Goal: Task Accomplishment & Management: Complete application form

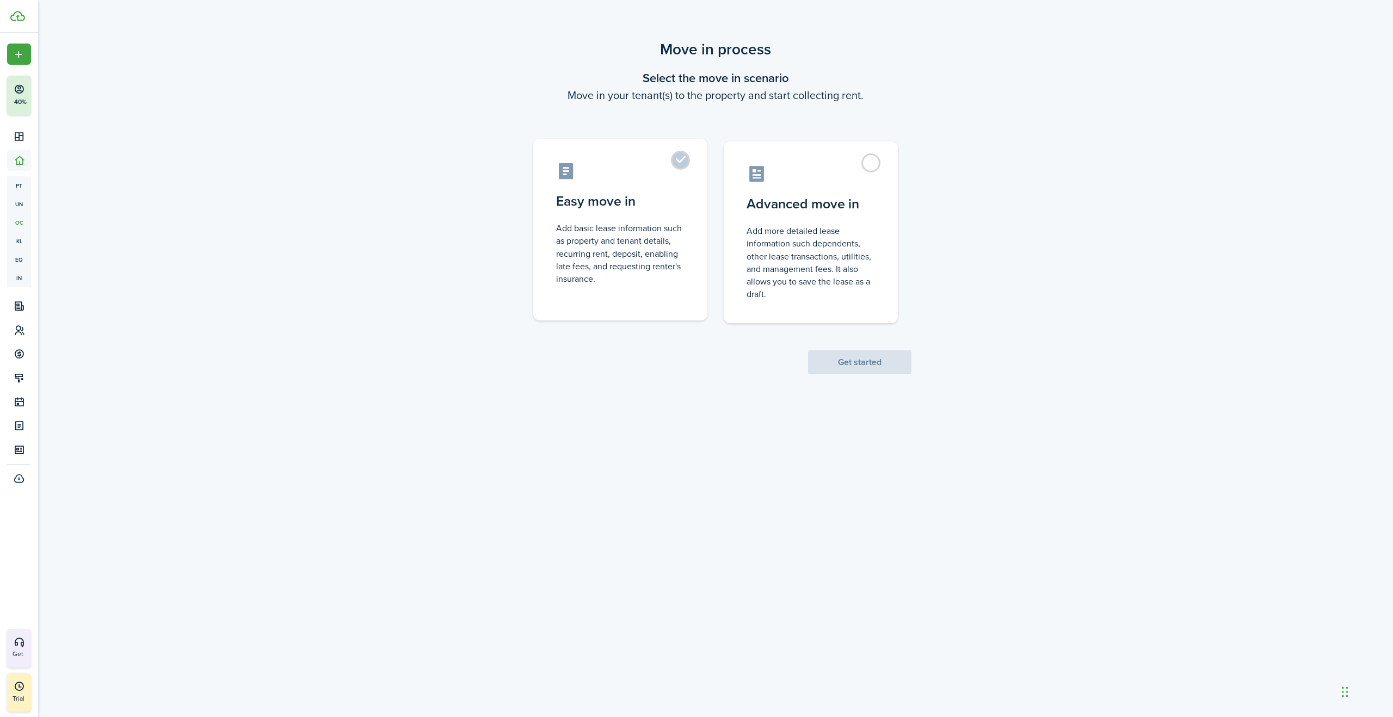
click at [682, 161] on label "Easy move in Add basic lease information such as property and tenant details, r…" at bounding box center [620, 230] width 174 height 182
radio input "true"
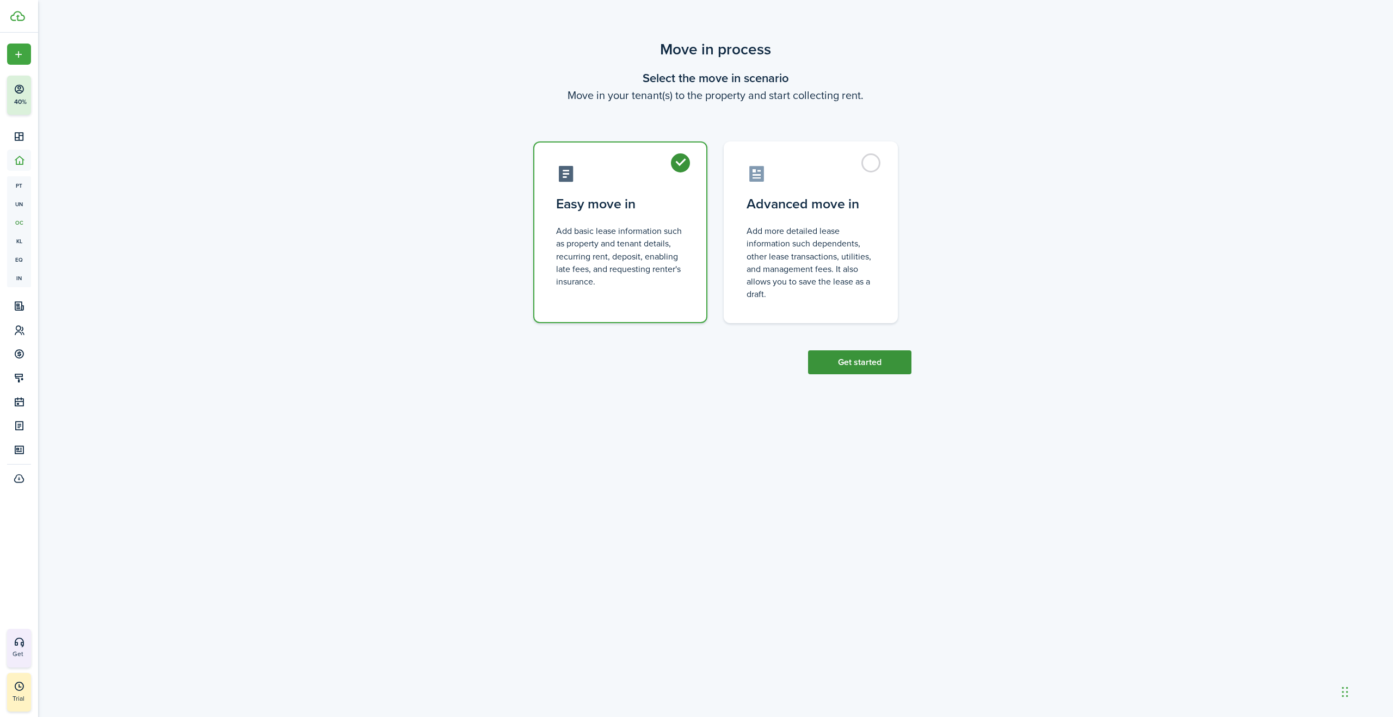
click at [834, 364] on button "Get started" at bounding box center [859, 362] width 103 height 24
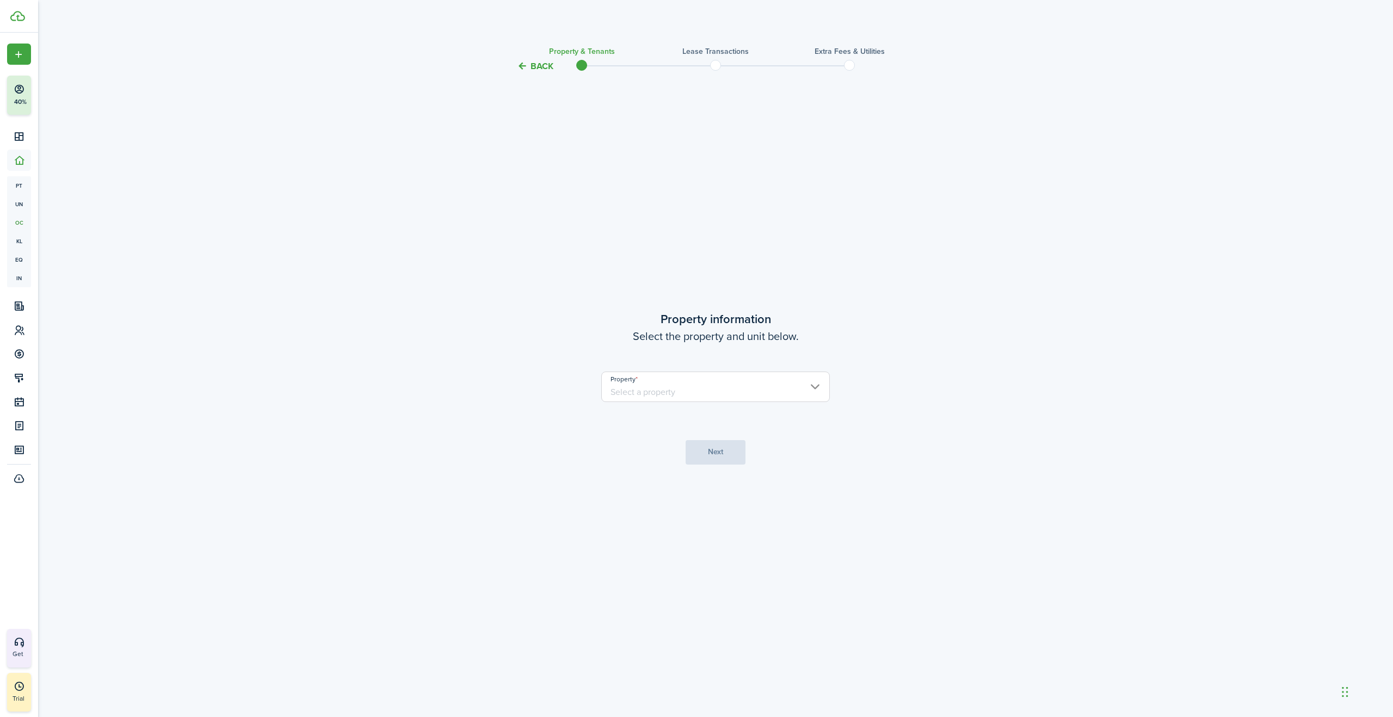
click at [685, 388] on input "Property" at bounding box center [715, 387] width 228 height 30
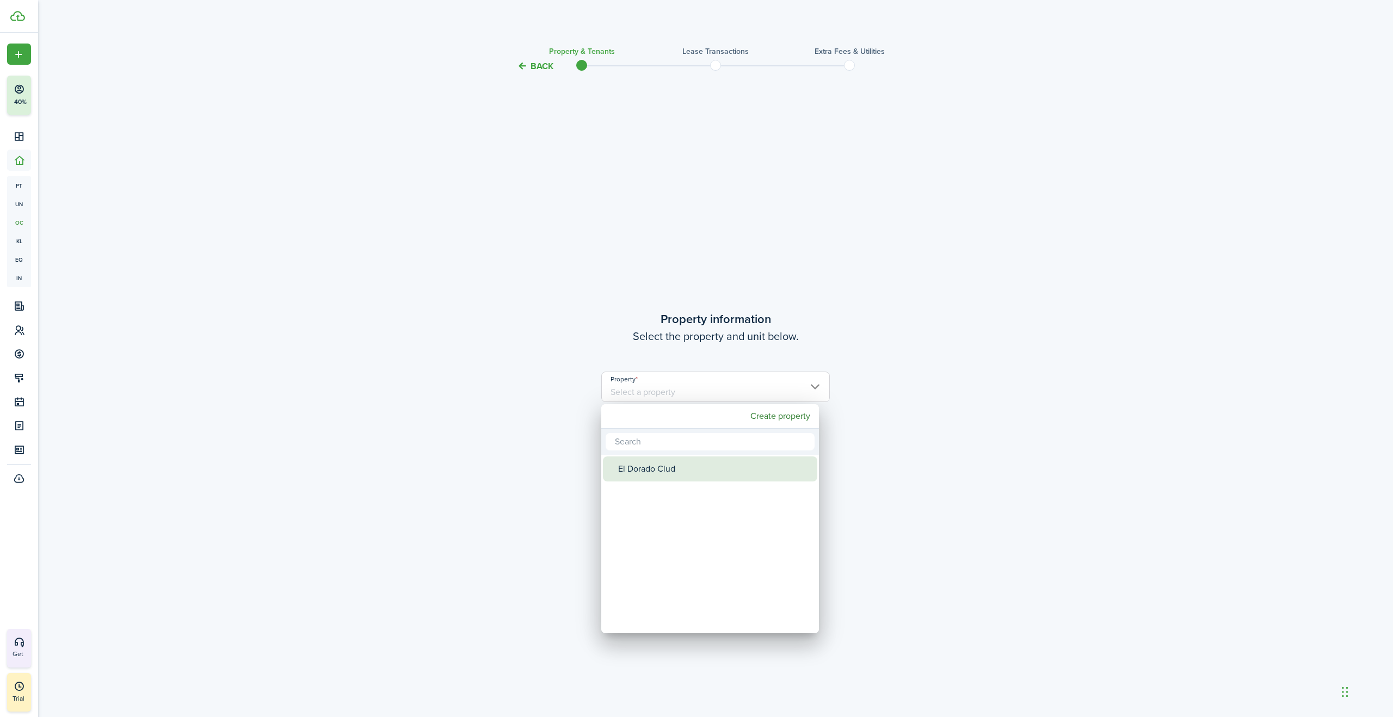
click at [652, 471] on div "El Dorado Clud" at bounding box center [714, 468] width 193 height 25
type input "El Dorado Clud"
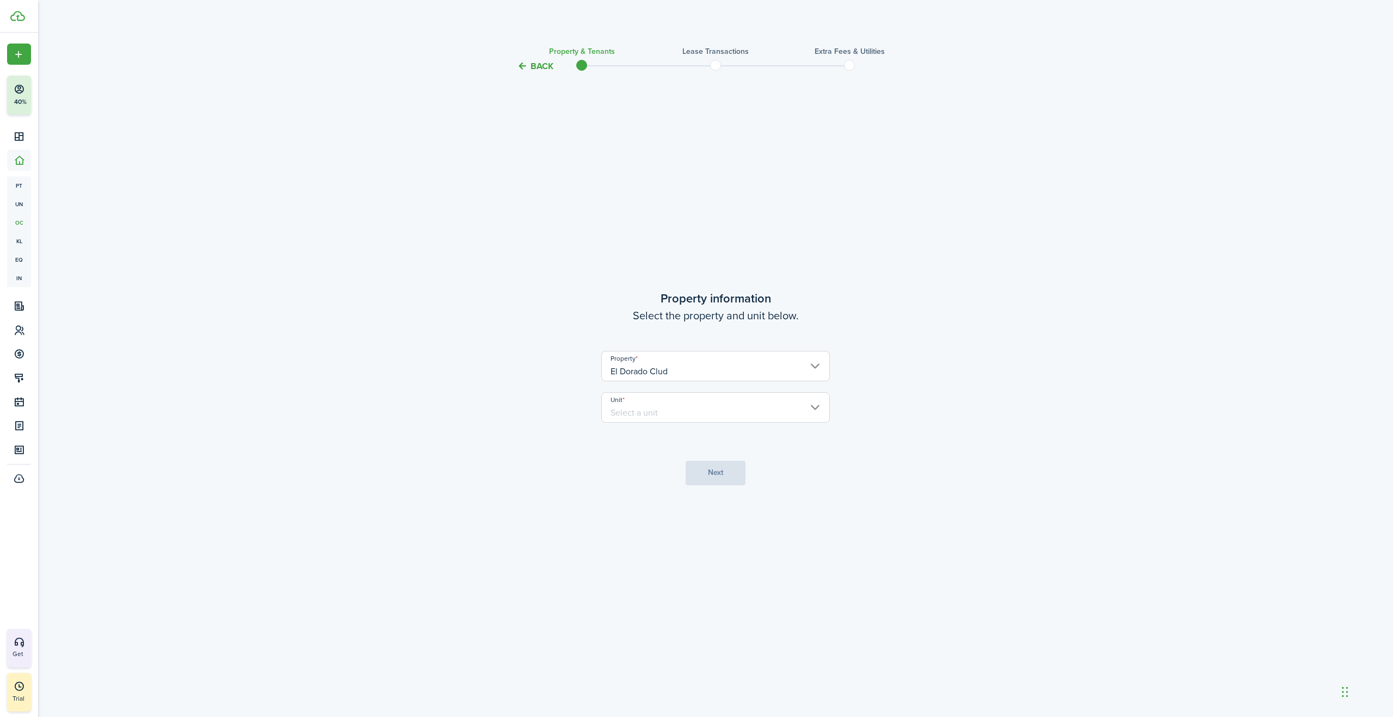
click at [684, 410] on input "Unit" at bounding box center [715, 407] width 228 height 30
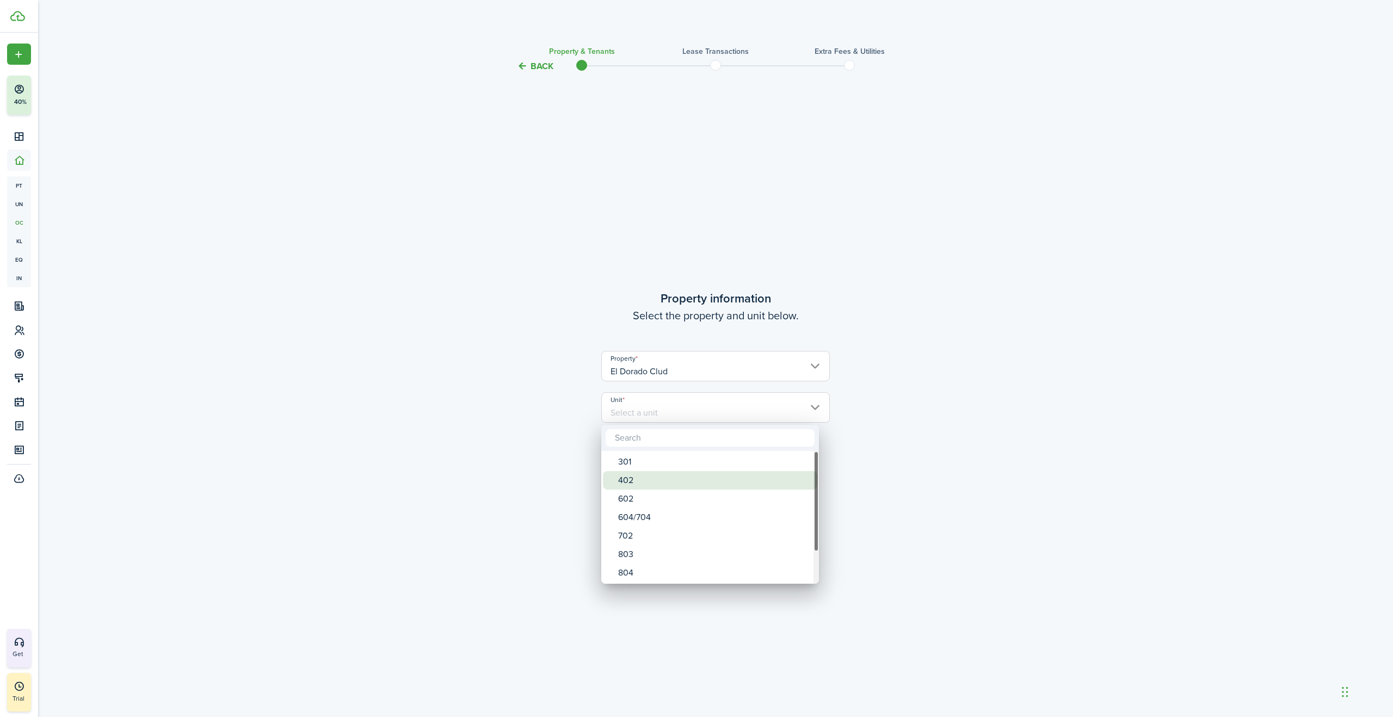
click at [653, 477] on div "402" at bounding box center [714, 480] width 193 height 18
type input "402"
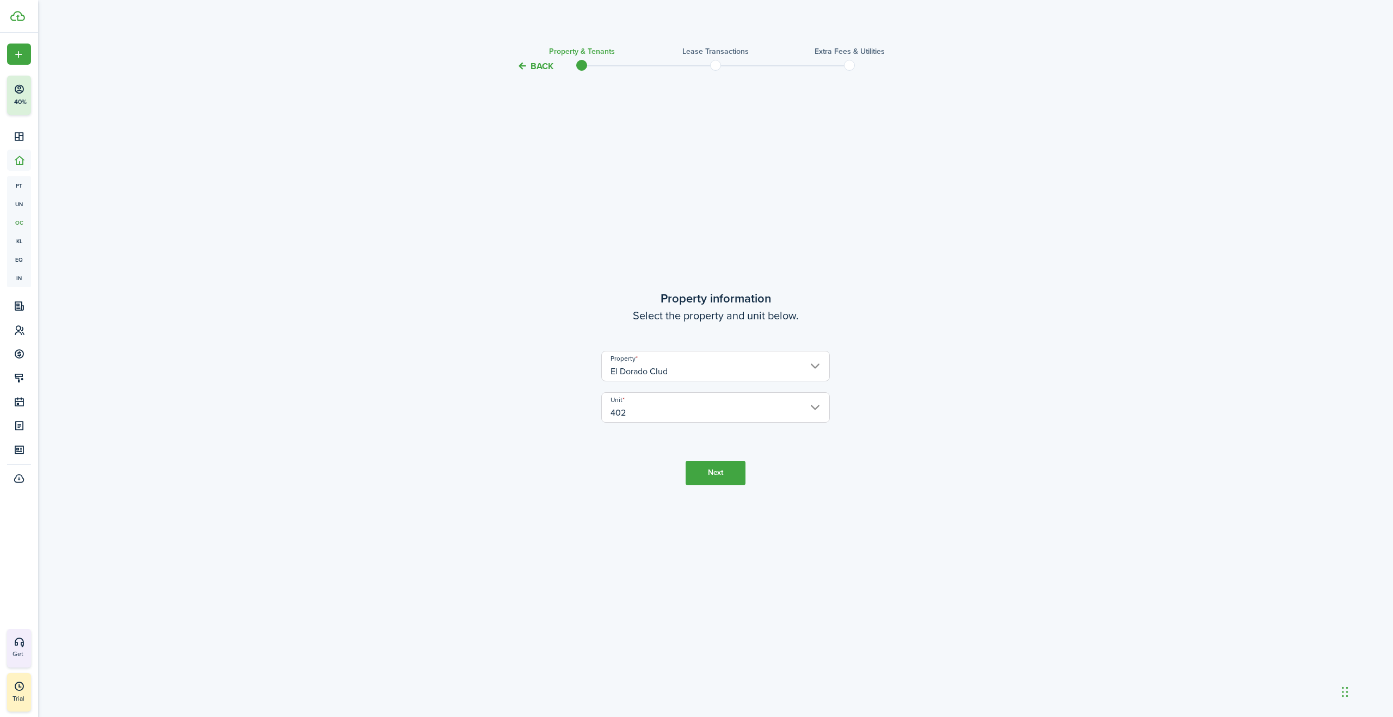
click at [703, 468] on button "Next" at bounding box center [715, 473] width 60 height 24
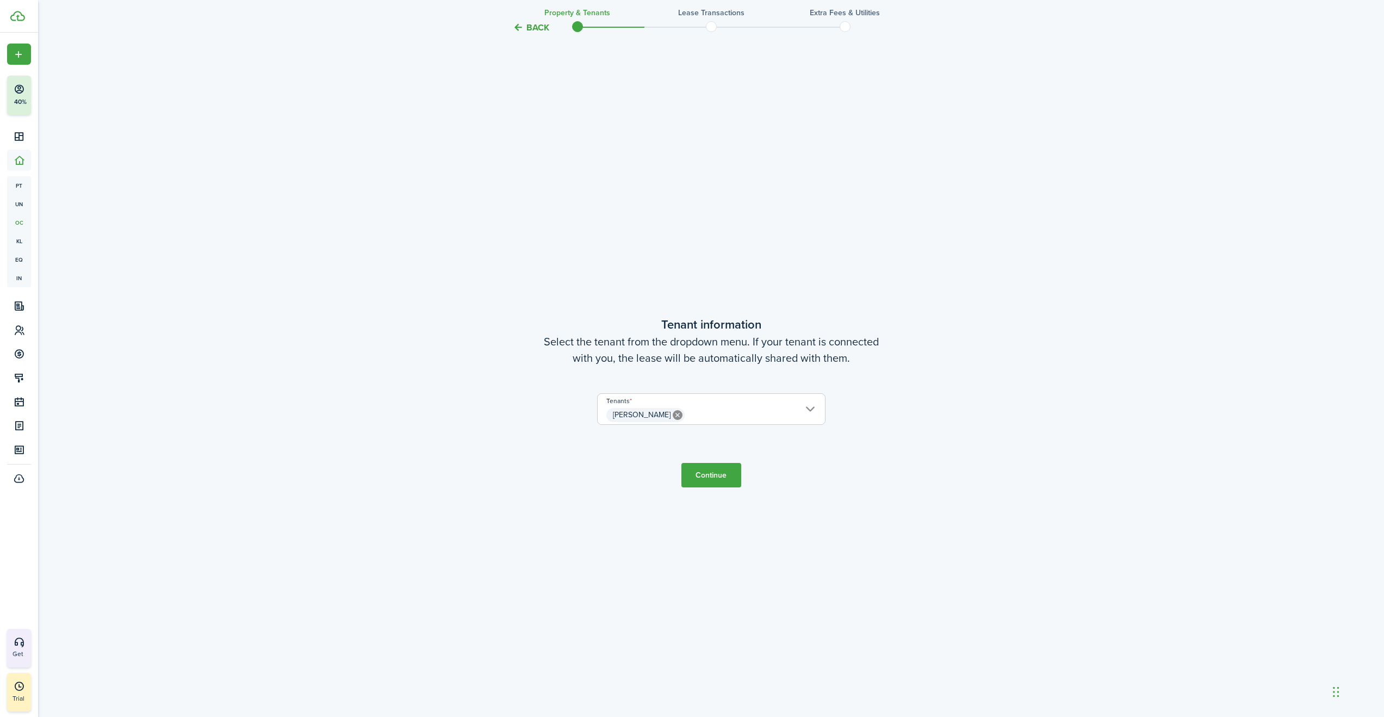
click at [710, 481] on button "Continue" at bounding box center [712, 475] width 60 height 24
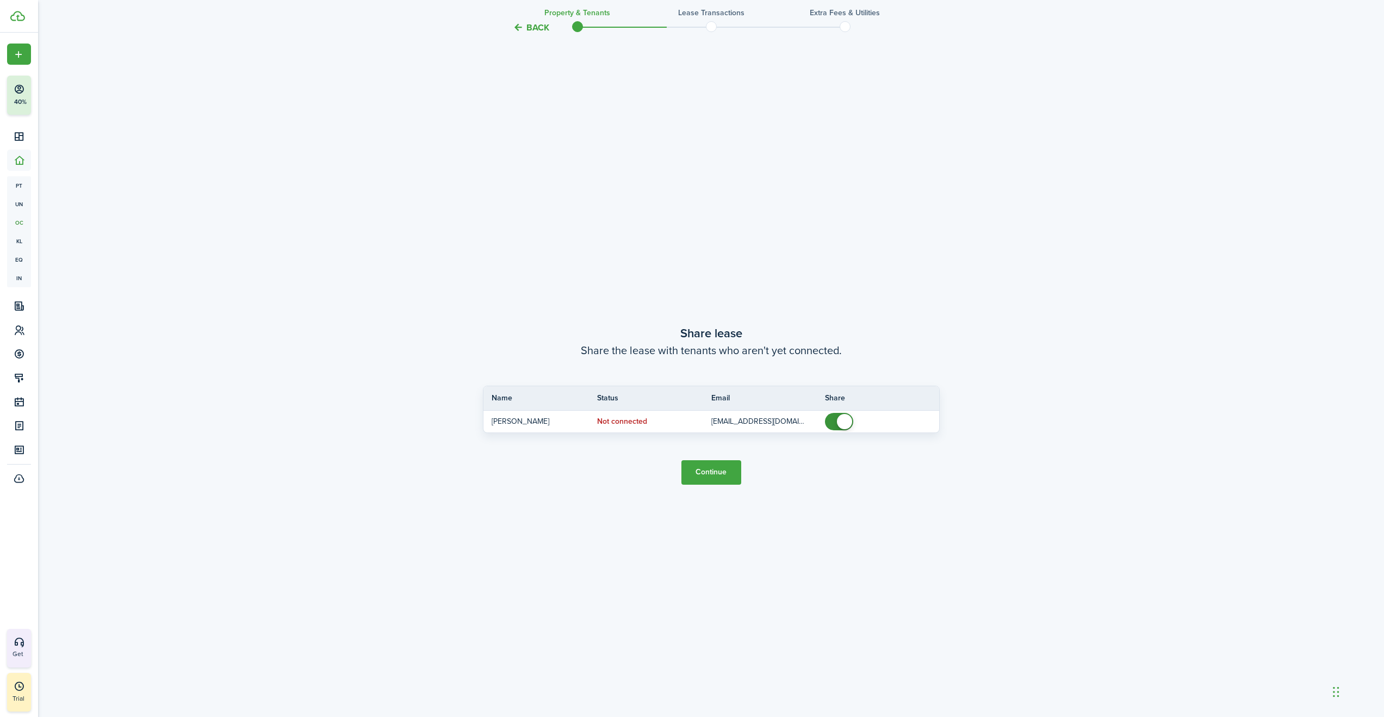
scroll to position [1361, 0]
click at [824, 426] on tr "[PERSON_NAME] Not connected [EMAIL_ADDRESS][DOMAIN_NAME]" at bounding box center [712, 419] width 456 height 22
checkbox input "false"
click at [834, 422] on span at bounding box center [839, 418] width 11 height 17
click at [716, 475] on button "Continue" at bounding box center [712, 469] width 60 height 24
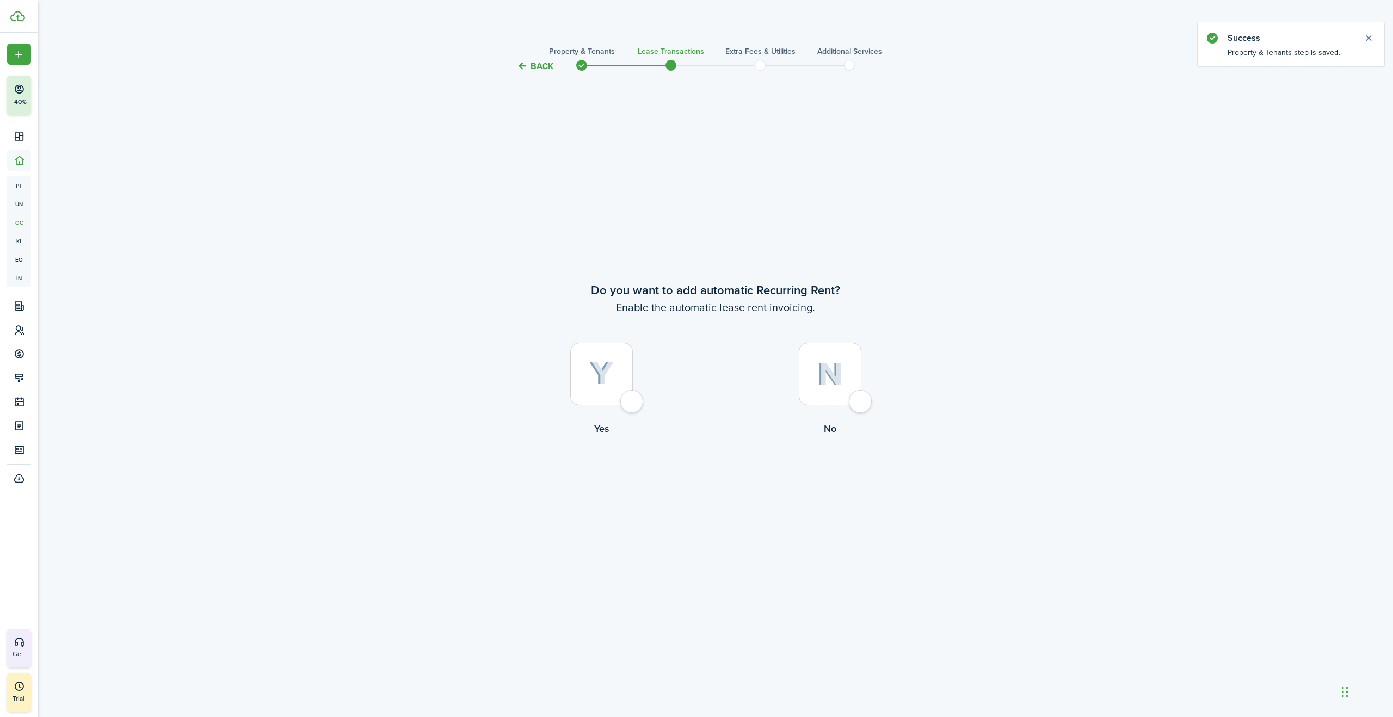
click at [633, 402] on div at bounding box center [601, 374] width 63 height 63
radio input "true"
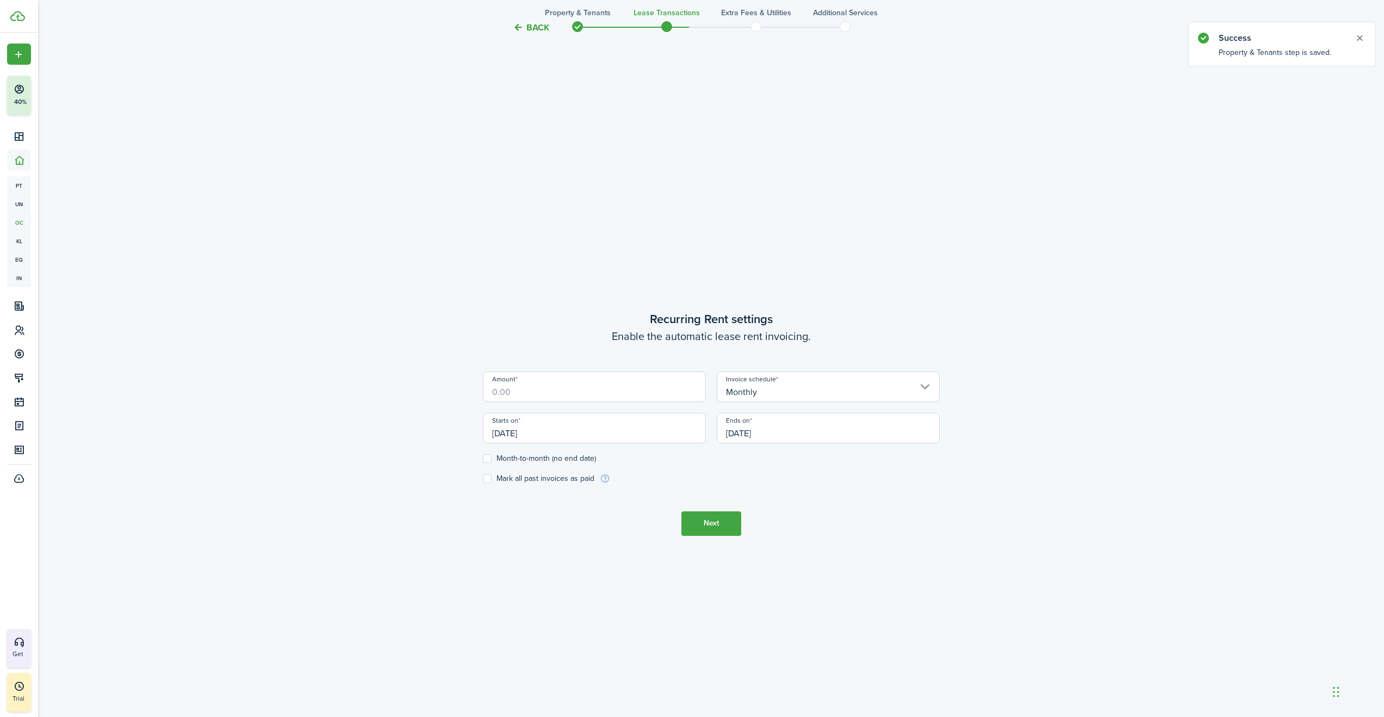
scroll to position [644, 0]
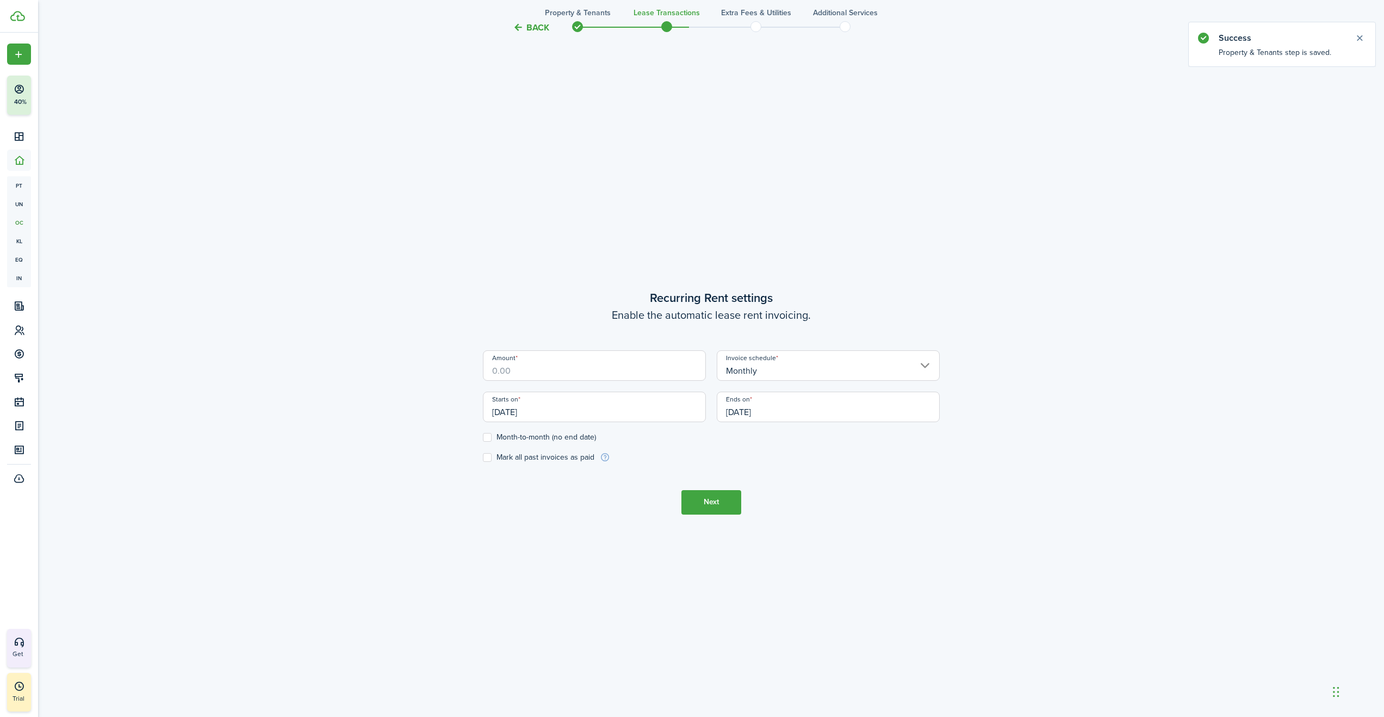
click at [587, 375] on input "Amount" at bounding box center [594, 365] width 223 height 30
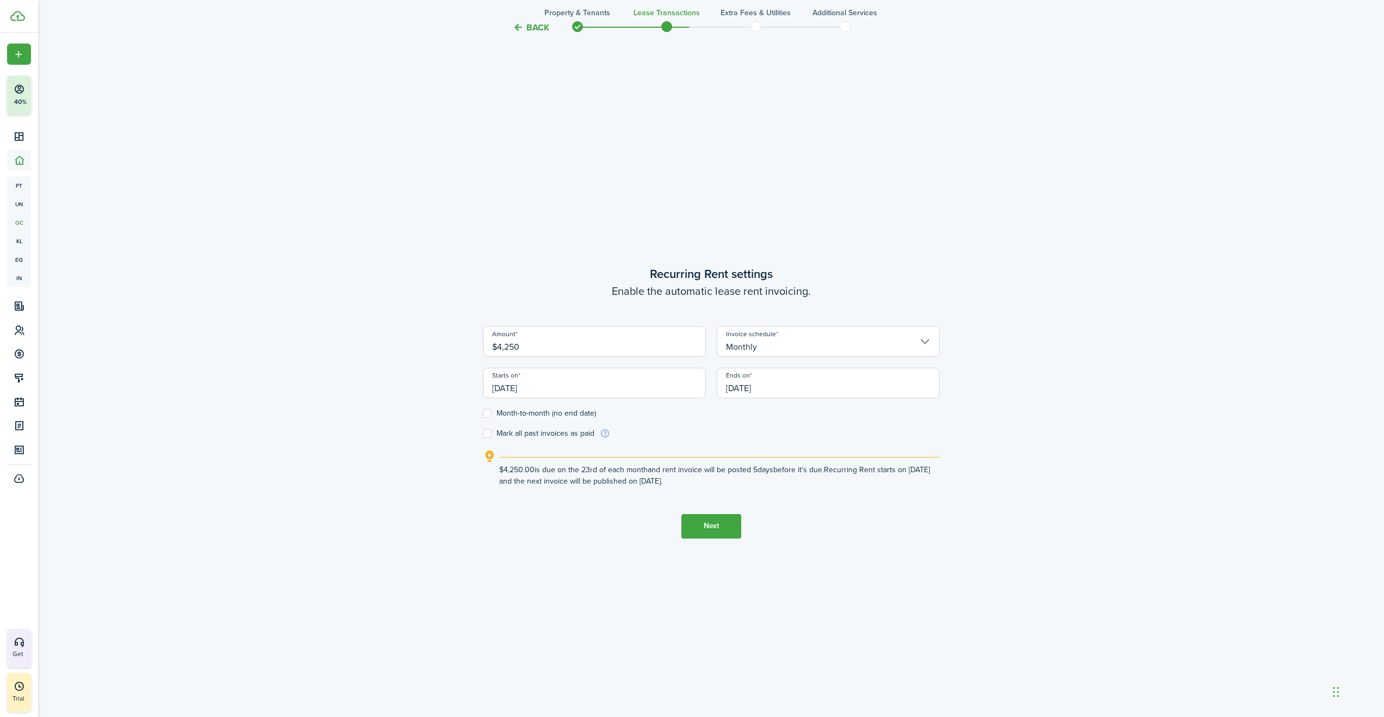
click at [646, 390] on input "[DATE]" at bounding box center [594, 383] width 223 height 30
type input "$4,250.00"
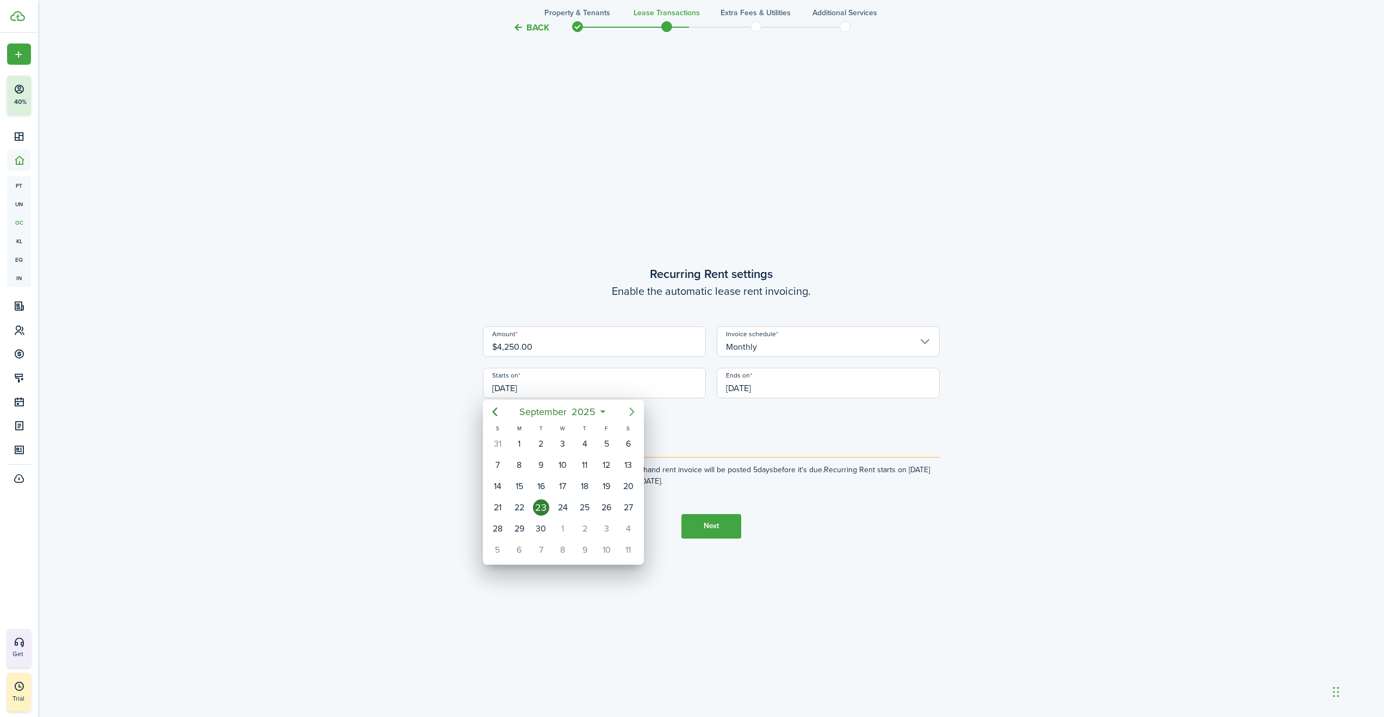
click at [624, 412] on mbsc-button "Next page" at bounding box center [632, 412] width 22 height 22
click at [624, 413] on mbsc-button "Next page" at bounding box center [632, 412] width 22 height 22
click at [629, 413] on icon "Next page" at bounding box center [632, 411] width 13 height 13
click at [585, 446] on div "1" at bounding box center [585, 444] width 16 height 16
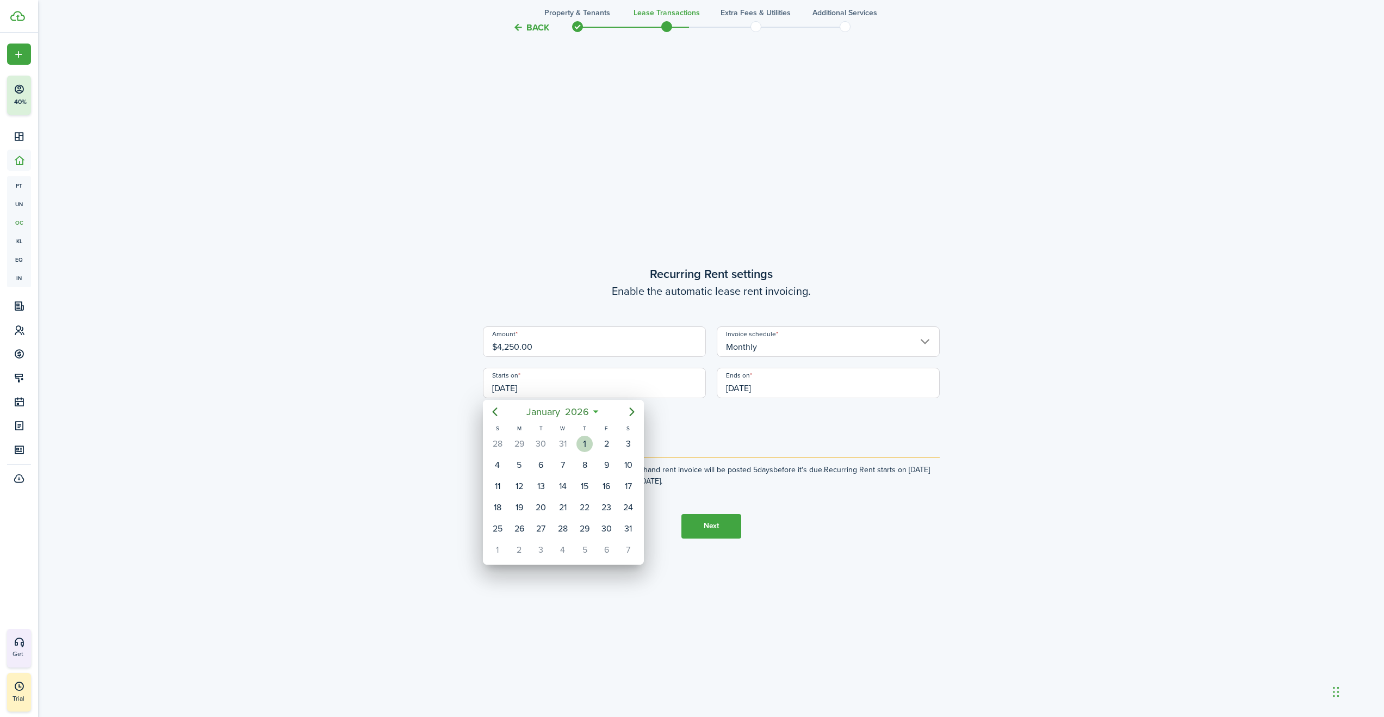
type input "[DATE]"
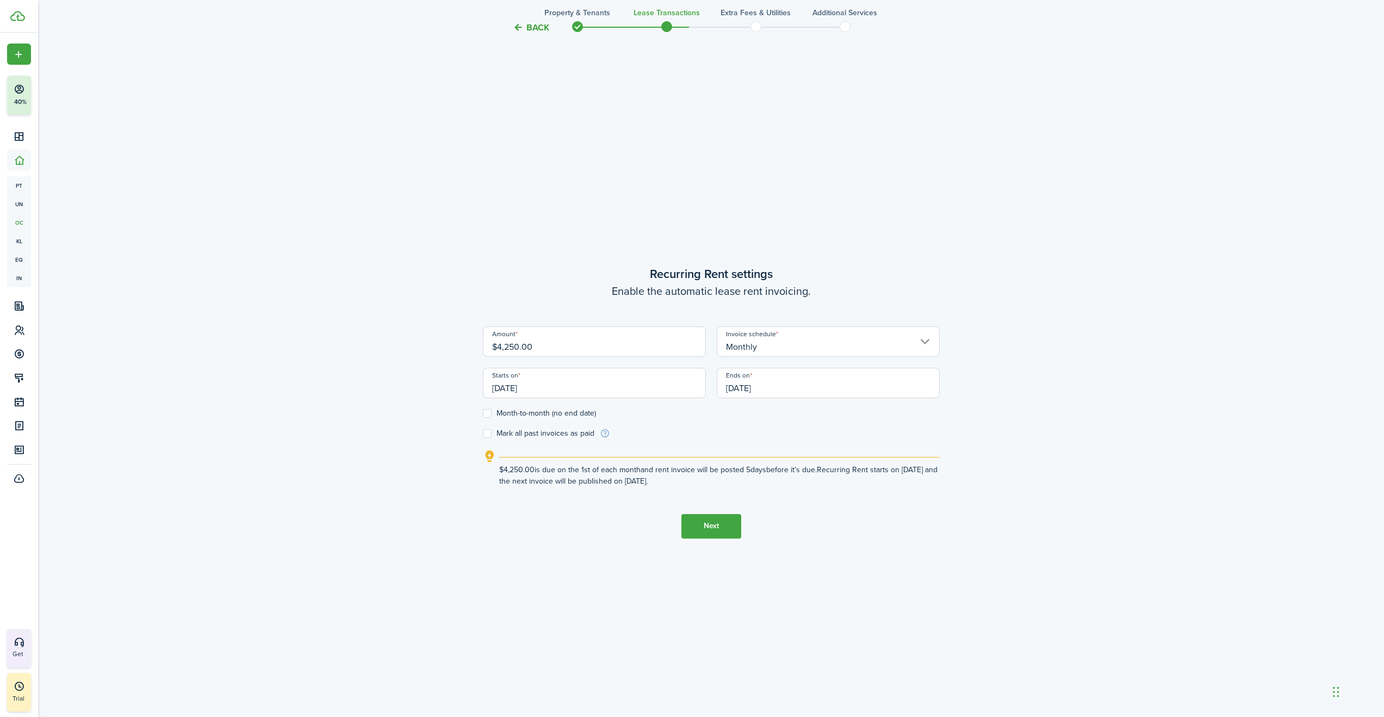
click at [760, 383] on input "[DATE]" at bounding box center [828, 383] width 223 height 30
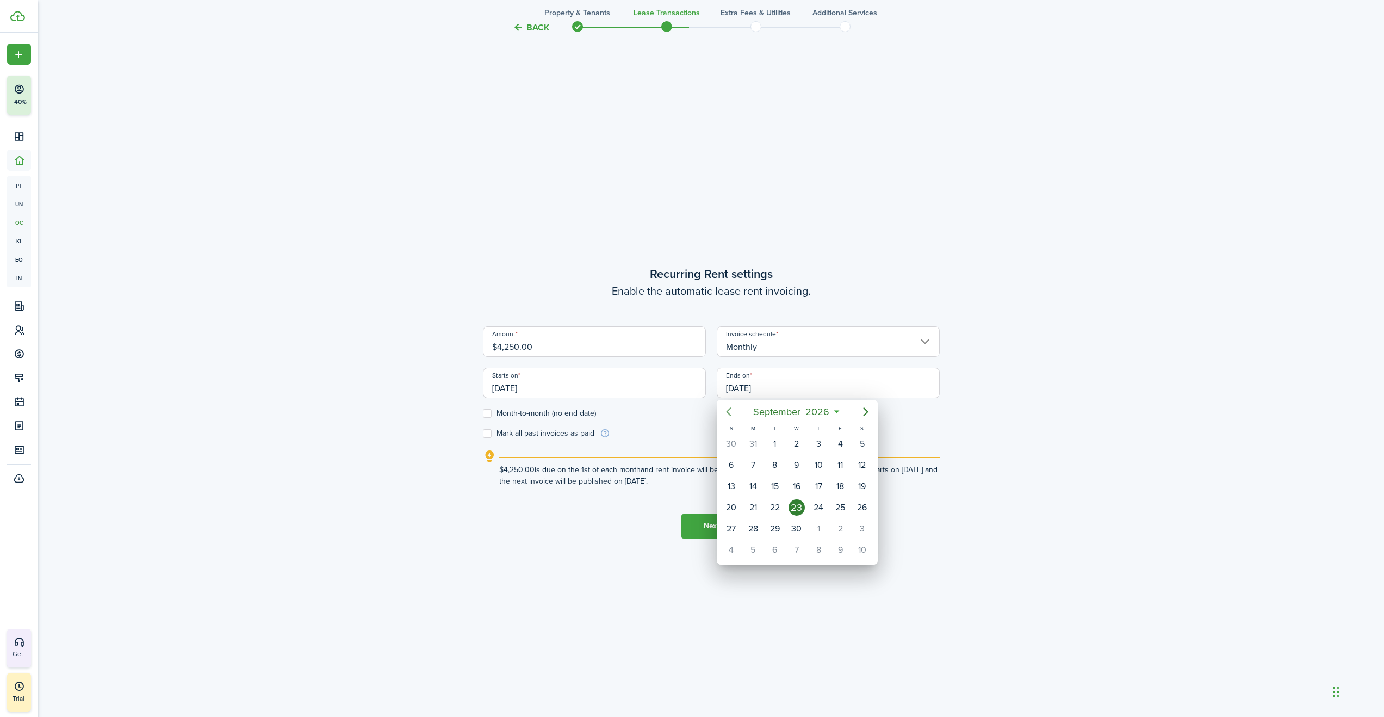
click at [727, 417] on icon "Previous page" at bounding box center [728, 411] width 13 height 13
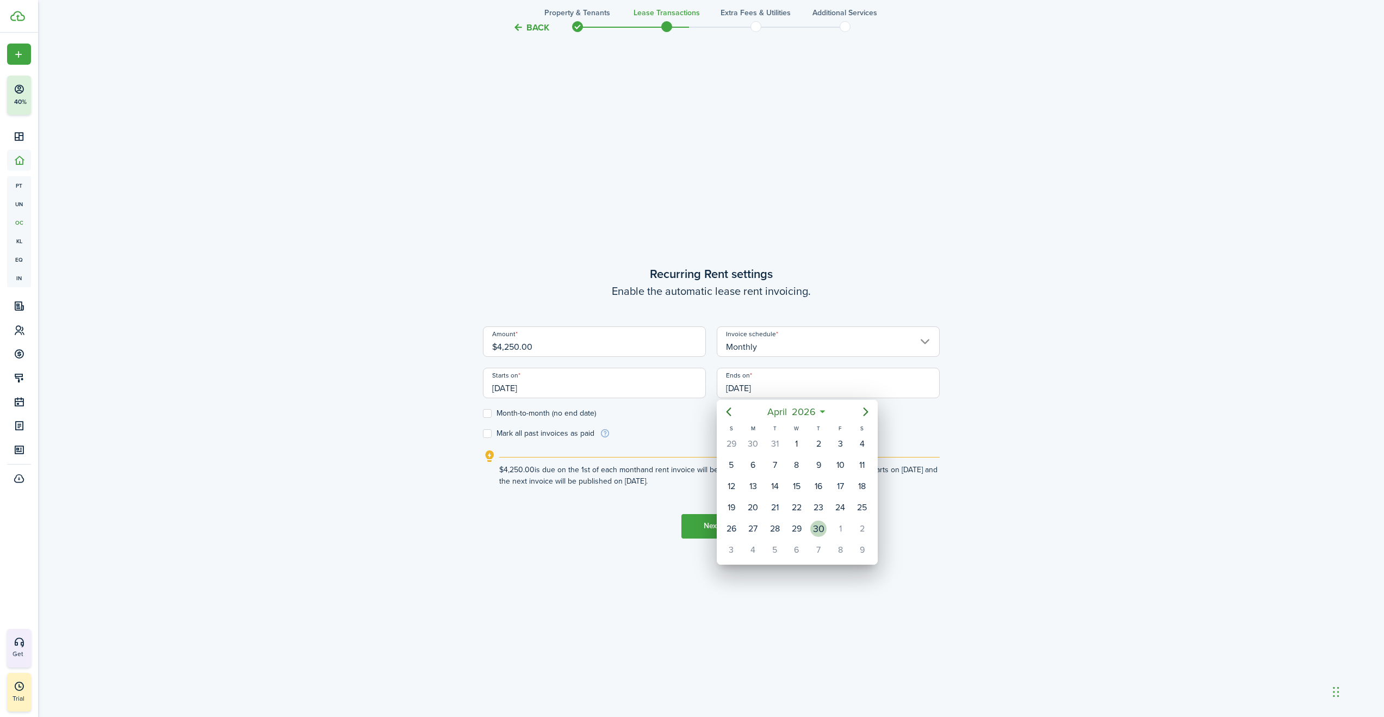
click at [818, 523] on div "30" at bounding box center [819, 529] width 16 height 16
type input "[DATE]"
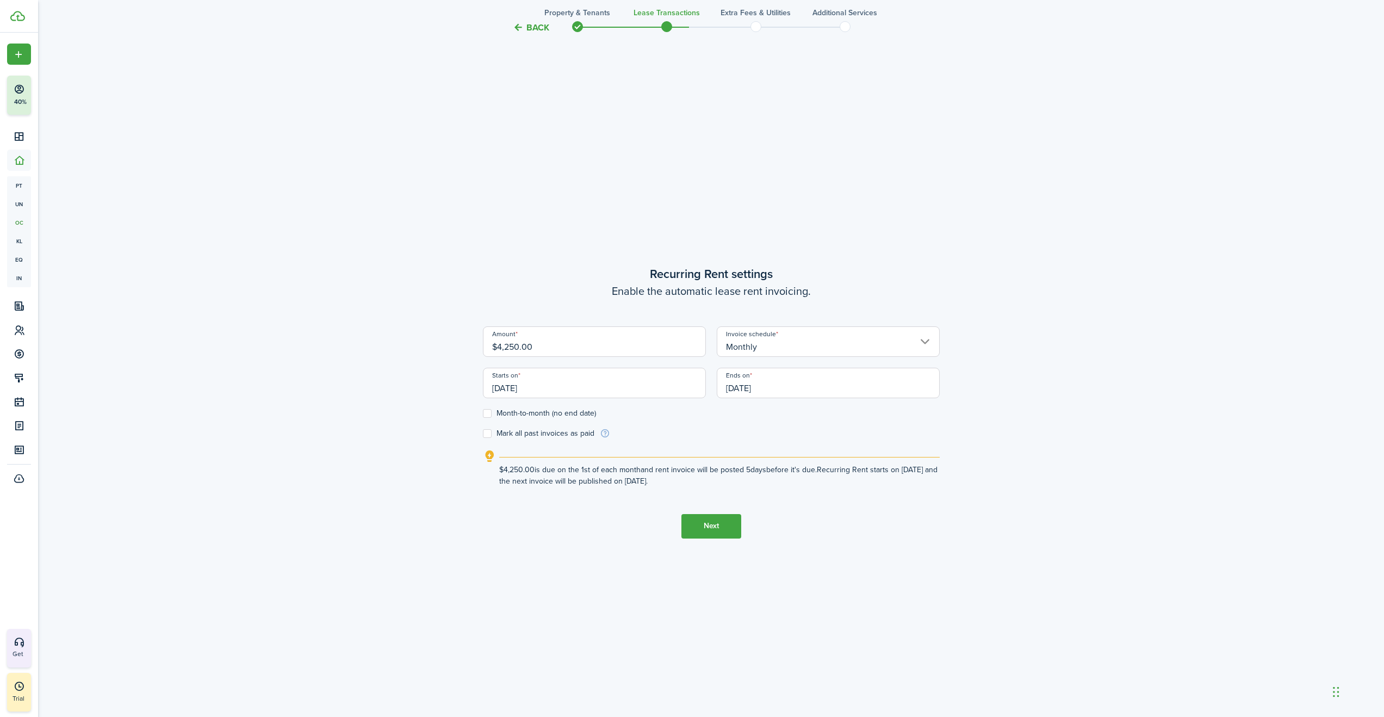
click at [703, 523] on button "Next" at bounding box center [712, 526] width 60 height 24
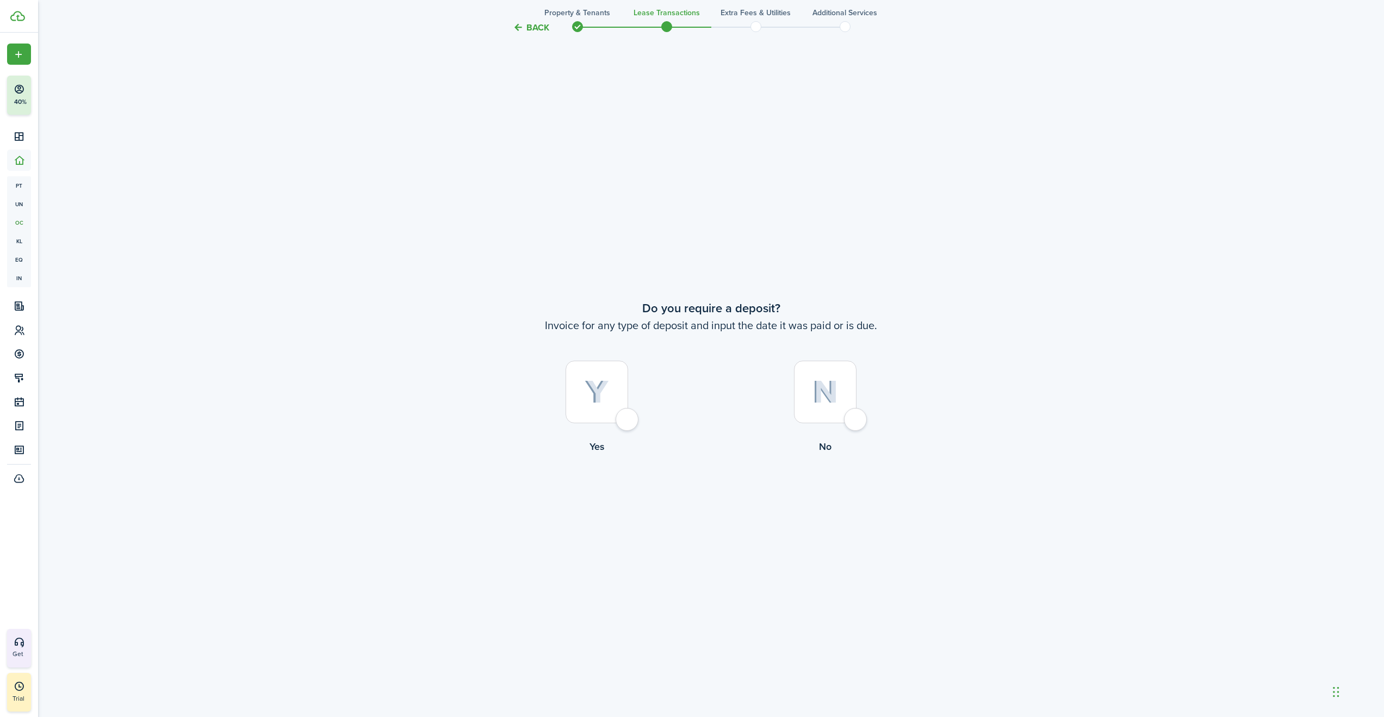
scroll to position [1361, 0]
click at [628, 416] on div at bounding box center [597, 388] width 63 height 63
radio input "true"
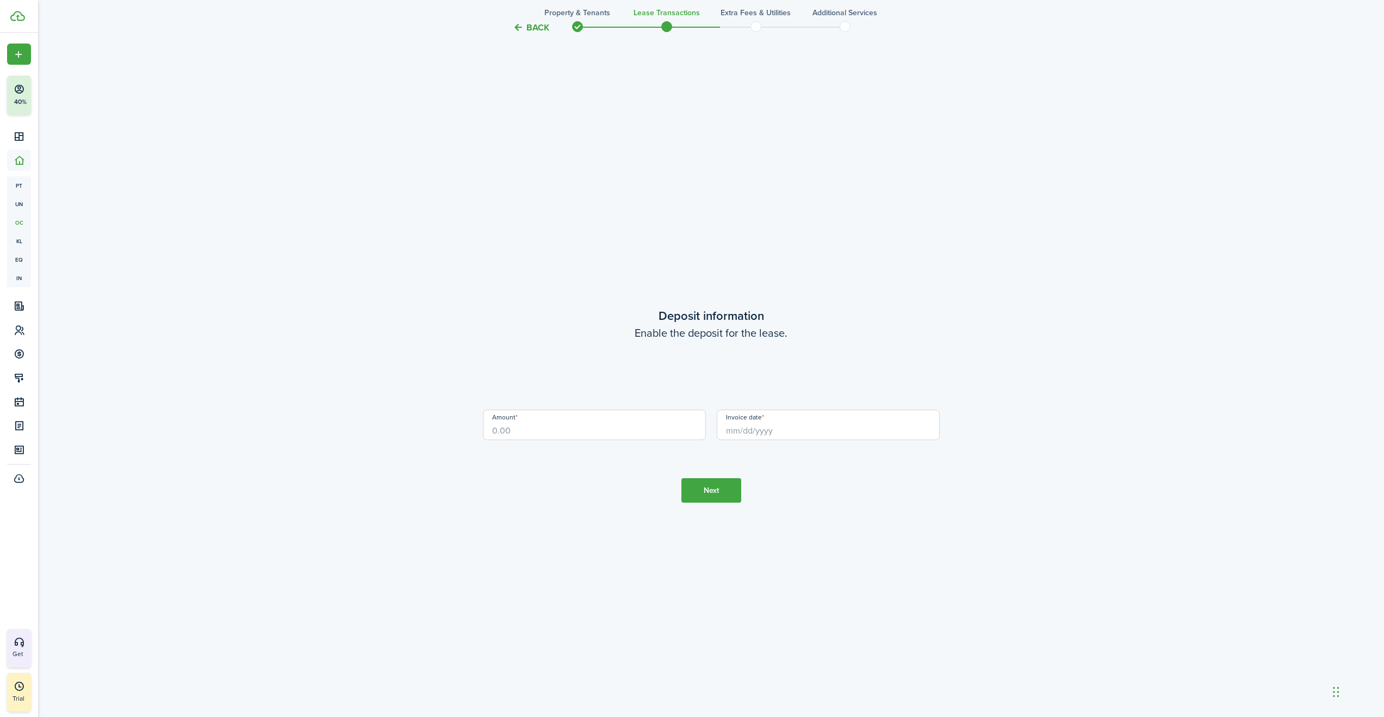
scroll to position [2078, 0]
click at [618, 429] on input "Amount" at bounding box center [594, 421] width 223 height 30
click at [783, 425] on input "Invoice date" at bounding box center [828, 421] width 223 height 30
type input "$8,500.00"
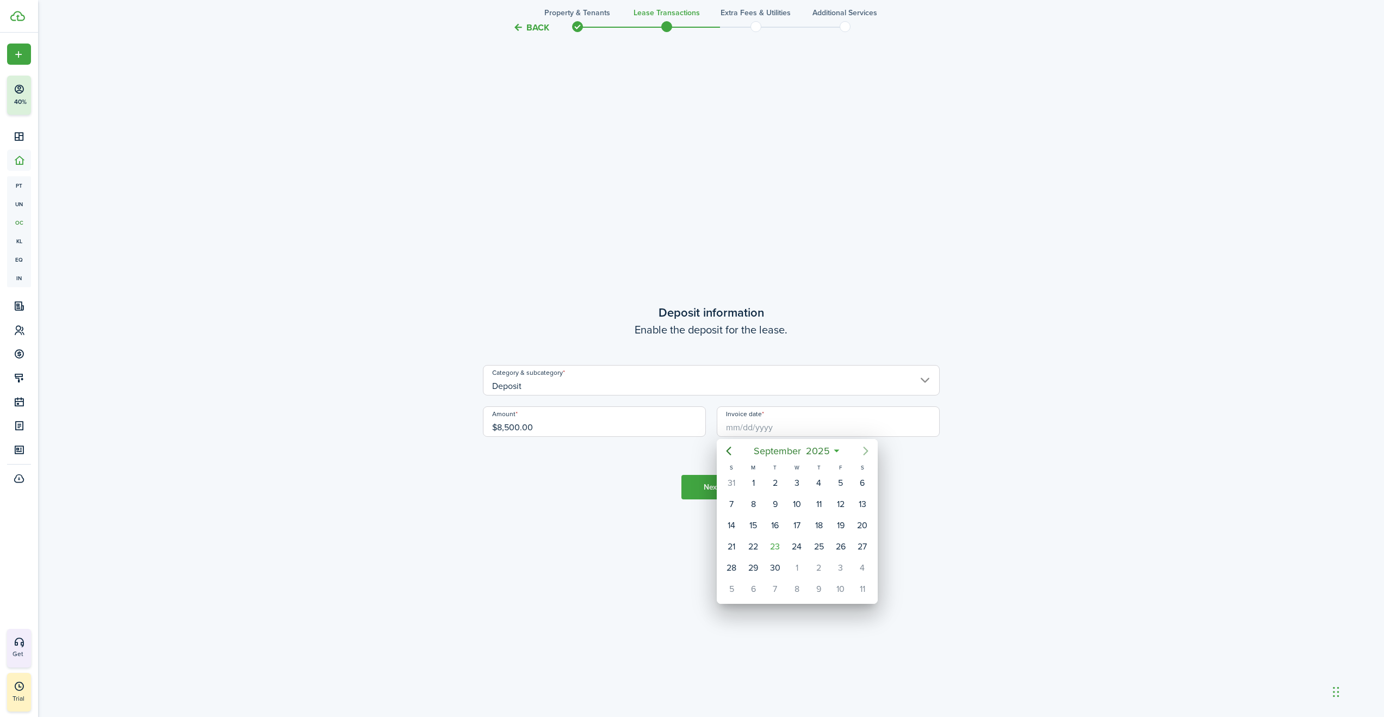
click at [863, 450] on icon "Next page" at bounding box center [865, 450] width 13 height 13
click at [817, 480] on div "1" at bounding box center [819, 483] width 16 height 16
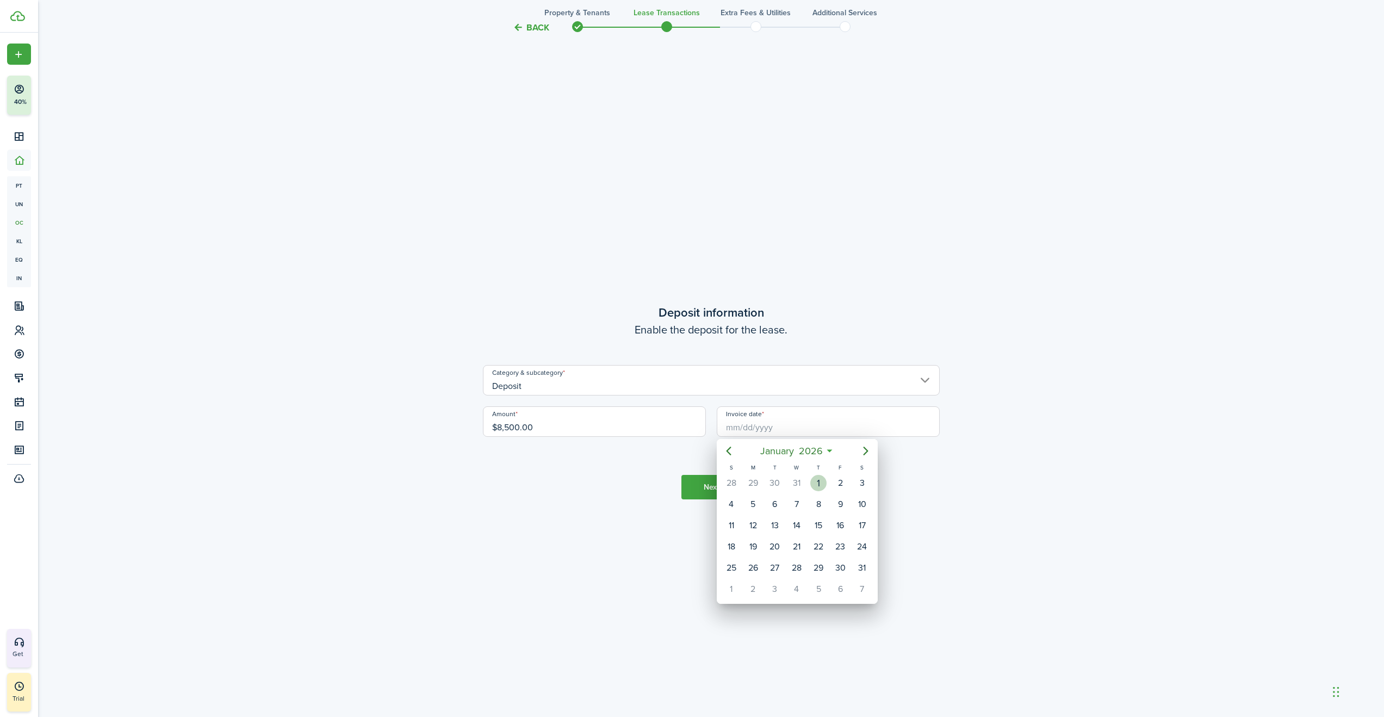
type input "[DATE]"
click at [716, 490] on button "Next" at bounding box center [712, 487] width 60 height 24
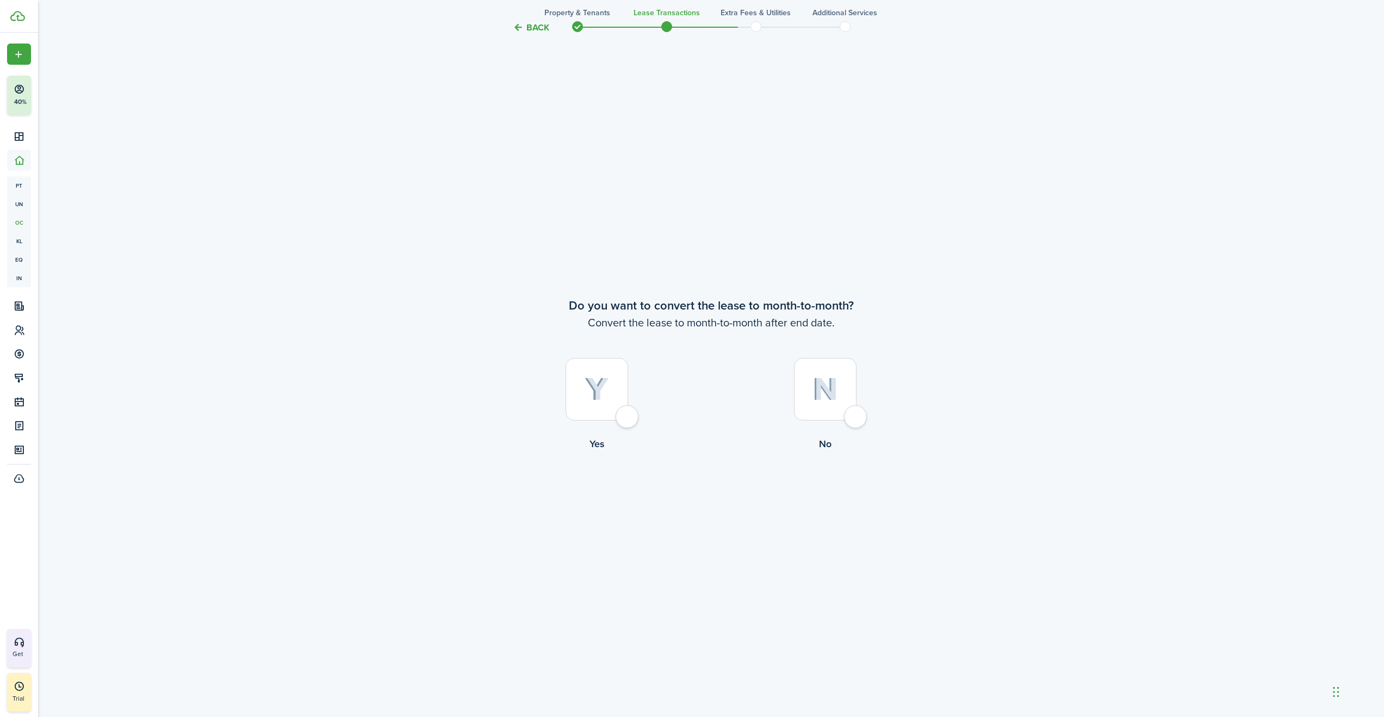
scroll to position [2795, 0]
click at [851, 412] on div at bounding box center [825, 388] width 63 height 63
radio input "true"
click at [715, 495] on button "Continue" at bounding box center [712, 495] width 60 height 24
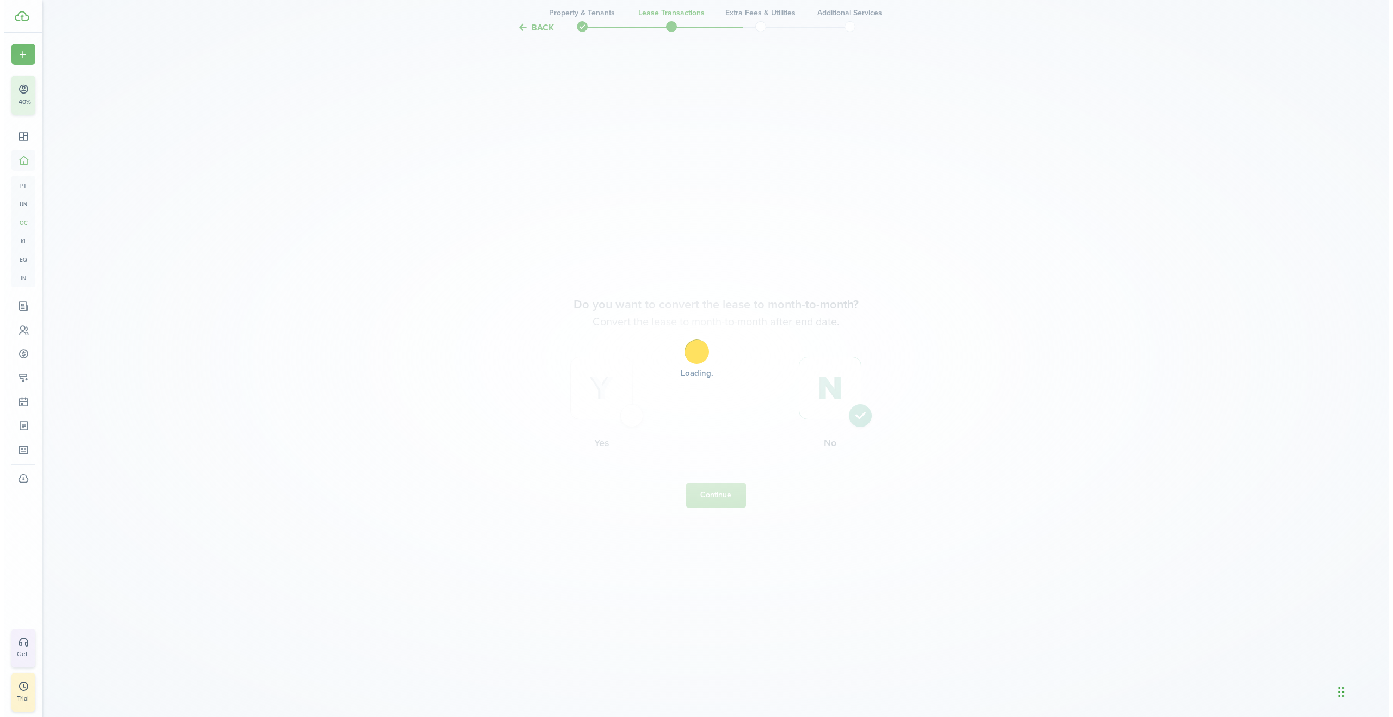
scroll to position [0, 0]
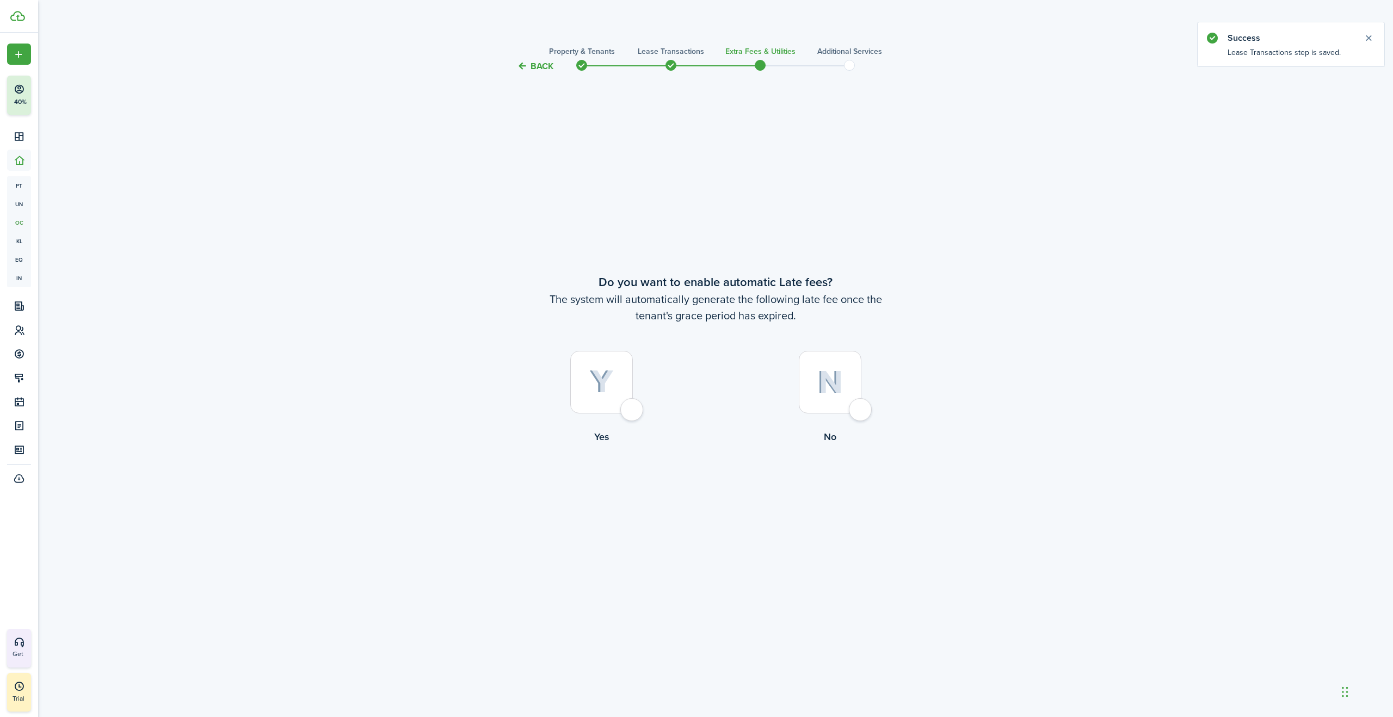
click at [628, 413] on div at bounding box center [601, 382] width 63 height 63
radio input "true"
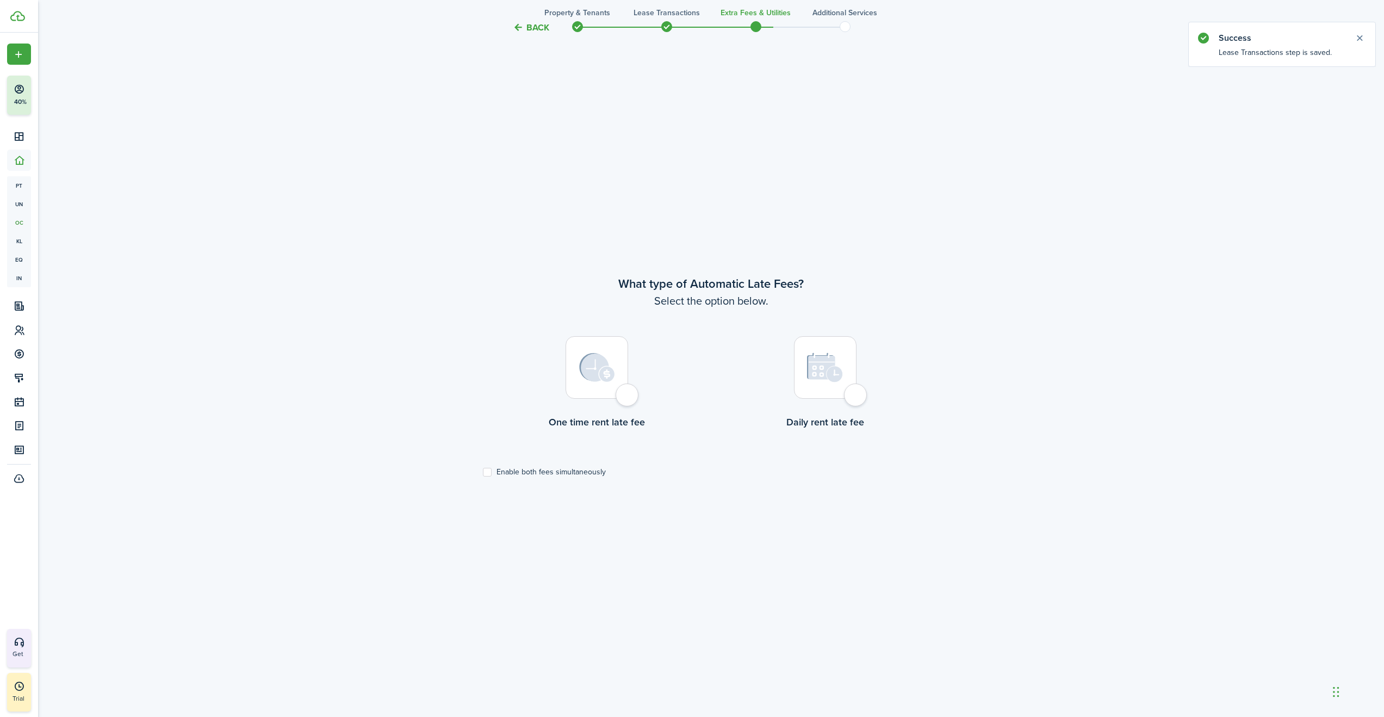
click at [628, 398] on div at bounding box center [597, 367] width 63 height 63
radio input "true"
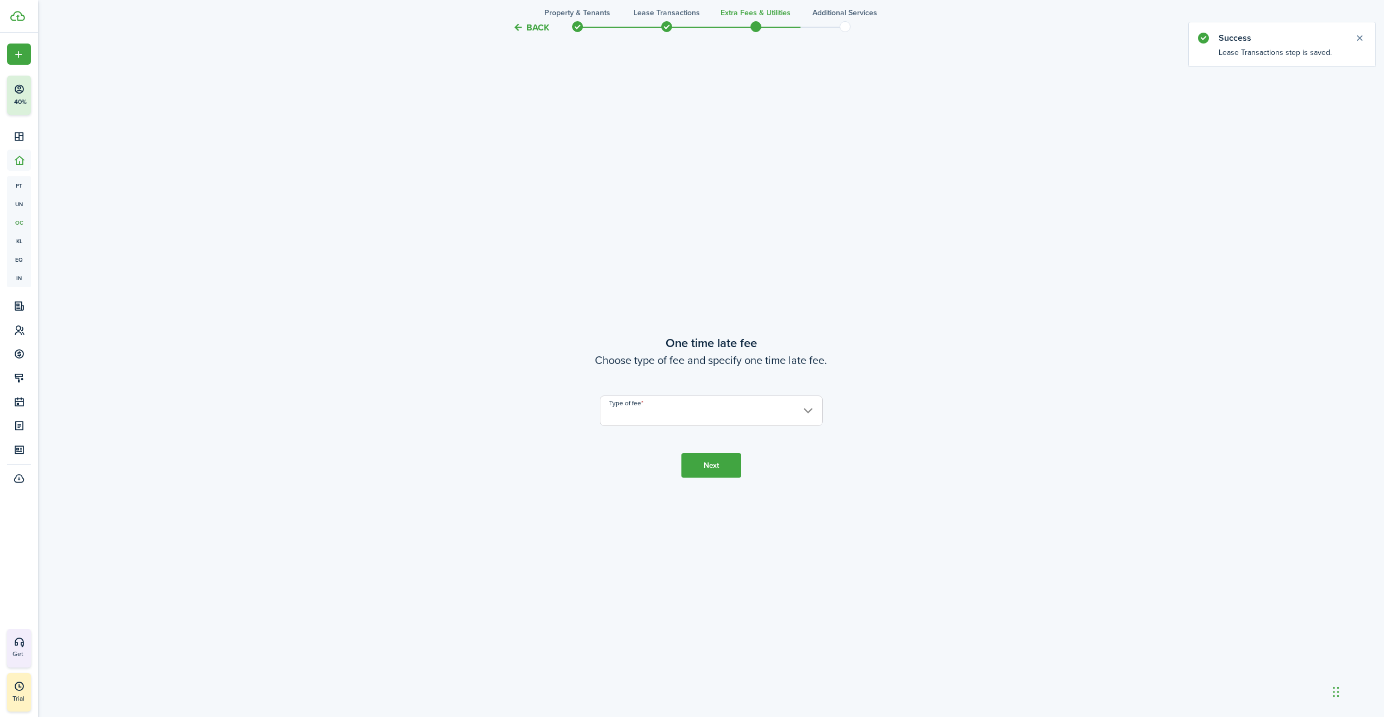
scroll to position [1361, 0]
click at [644, 417] on input "Type of fee" at bounding box center [711, 406] width 223 height 30
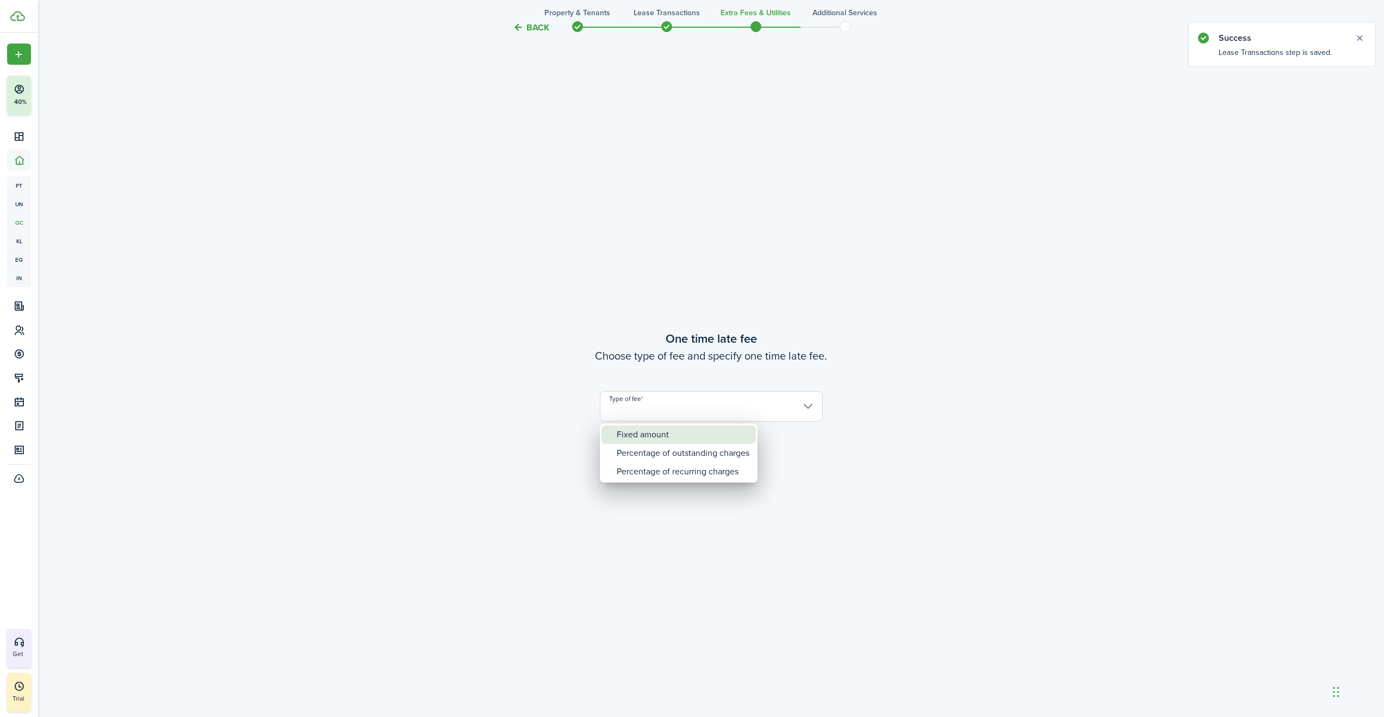
click at [645, 437] on div "Fixed amount" at bounding box center [683, 434] width 133 height 18
type input "Fixed amount"
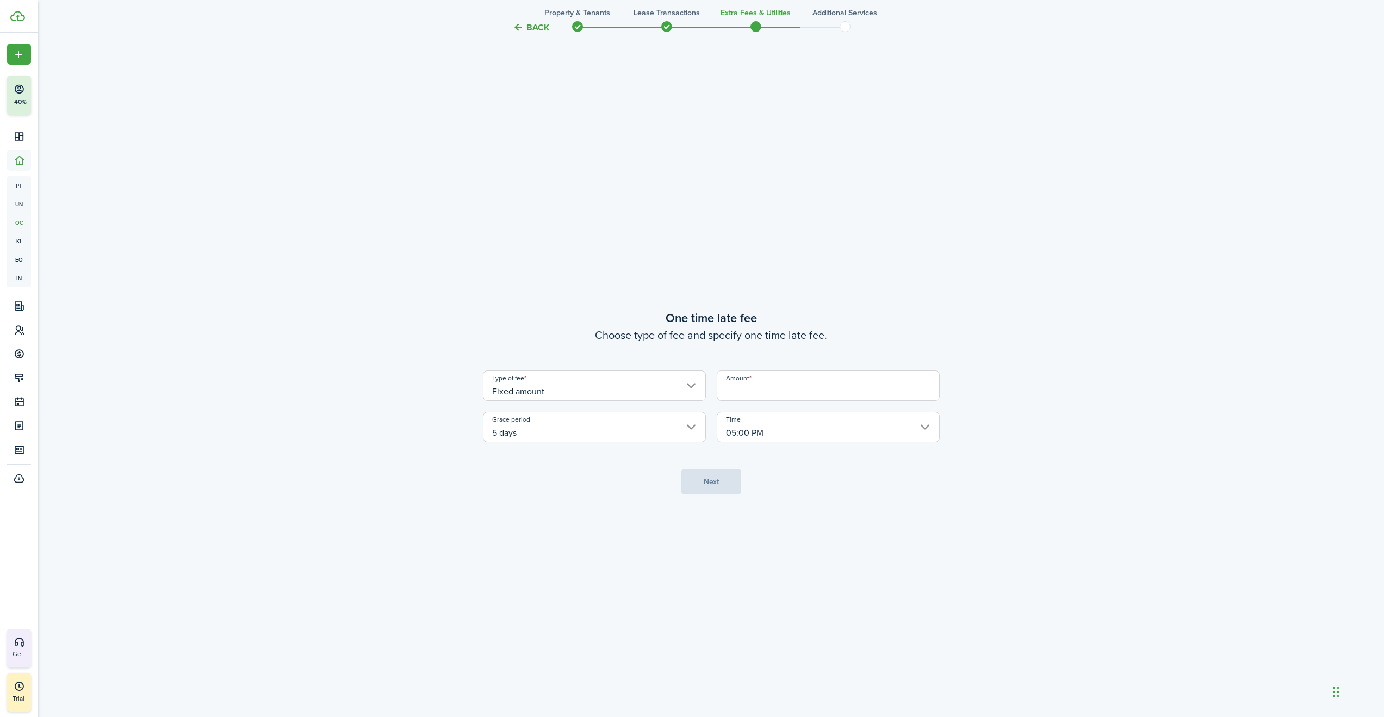
click at [728, 383] on input "Amount" at bounding box center [828, 385] width 223 height 30
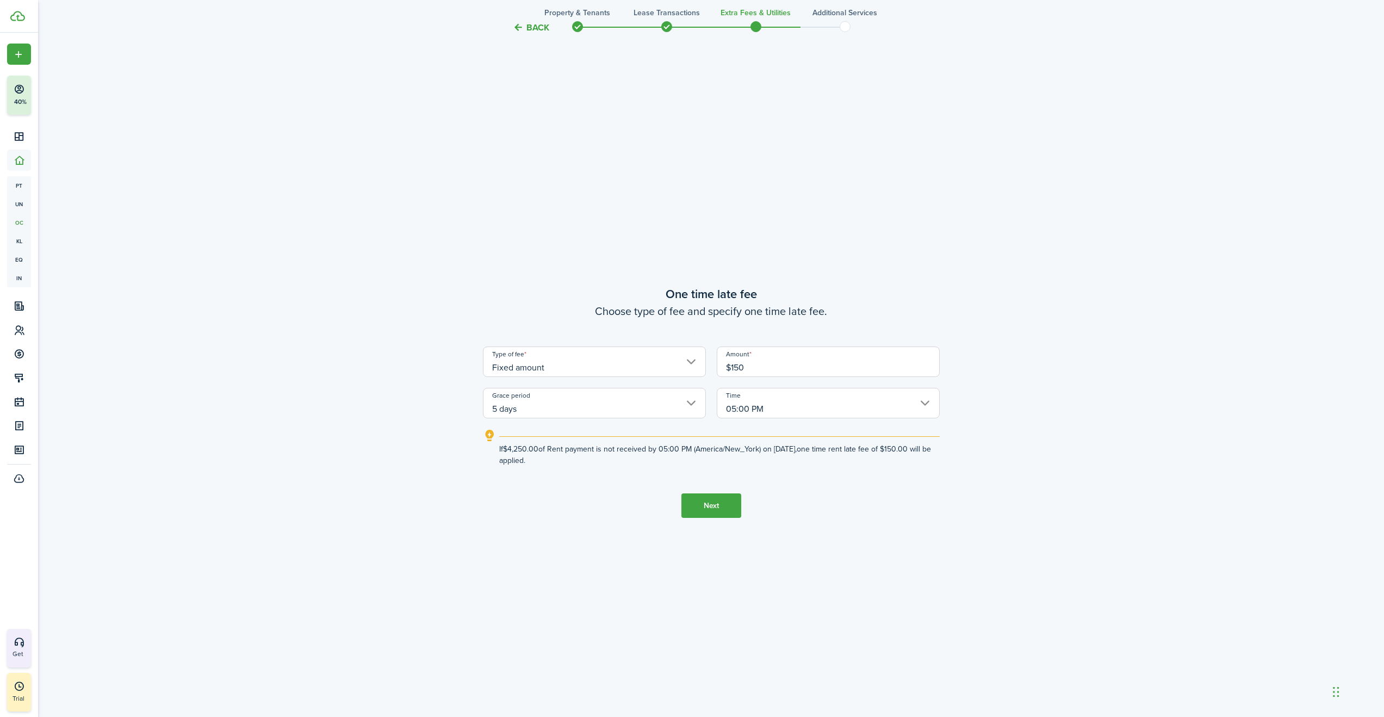
click at [587, 410] on input "5 days" at bounding box center [594, 403] width 223 height 30
type input "$150.00"
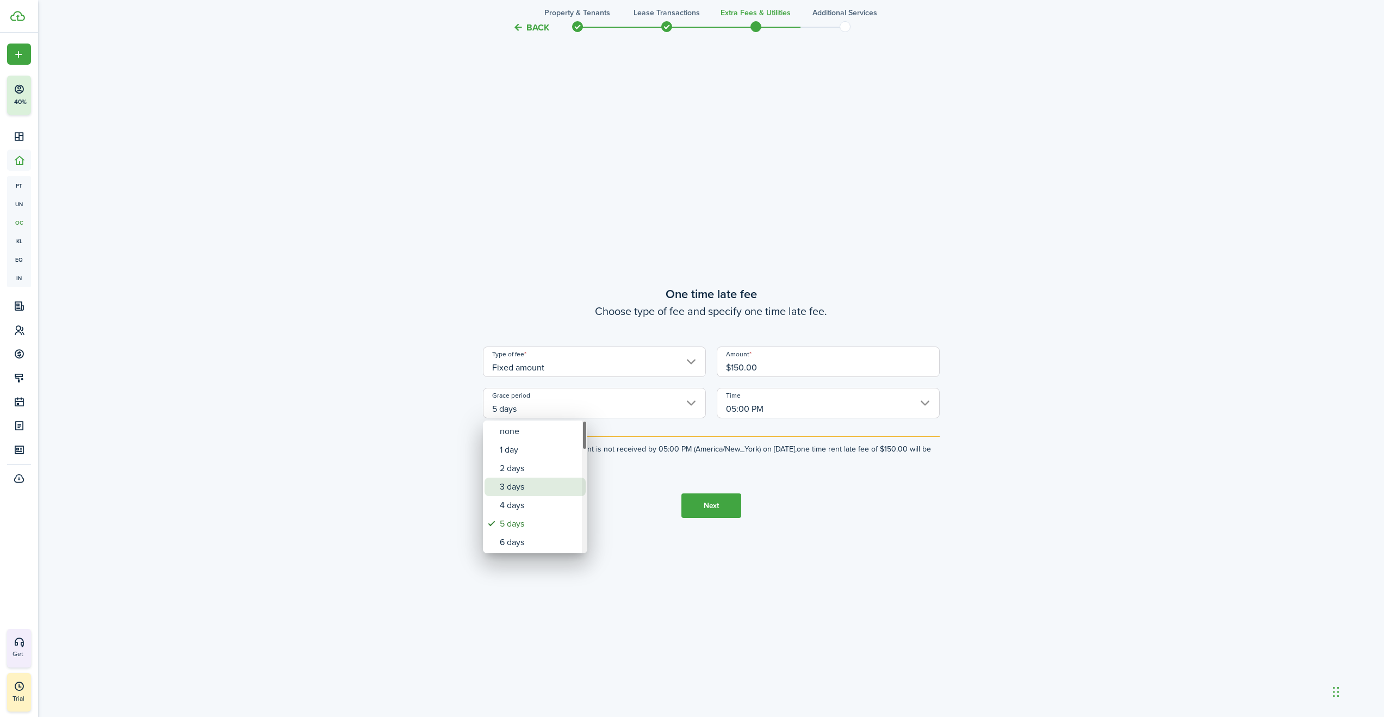
click at [514, 489] on div "3 days" at bounding box center [539, 487] width 79 height 18
type input "3 days"
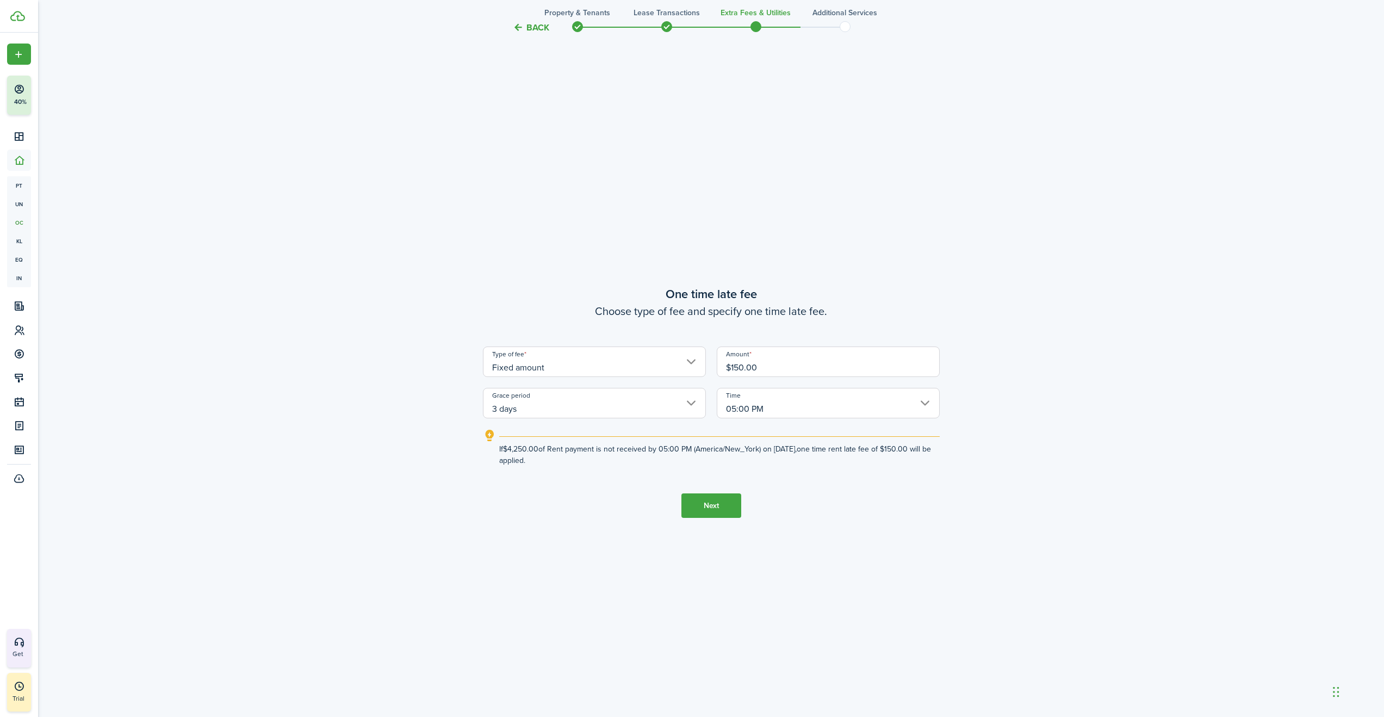
click at [711, 503] on button "Next" at bounding box center [712, 505] width 60 height 24
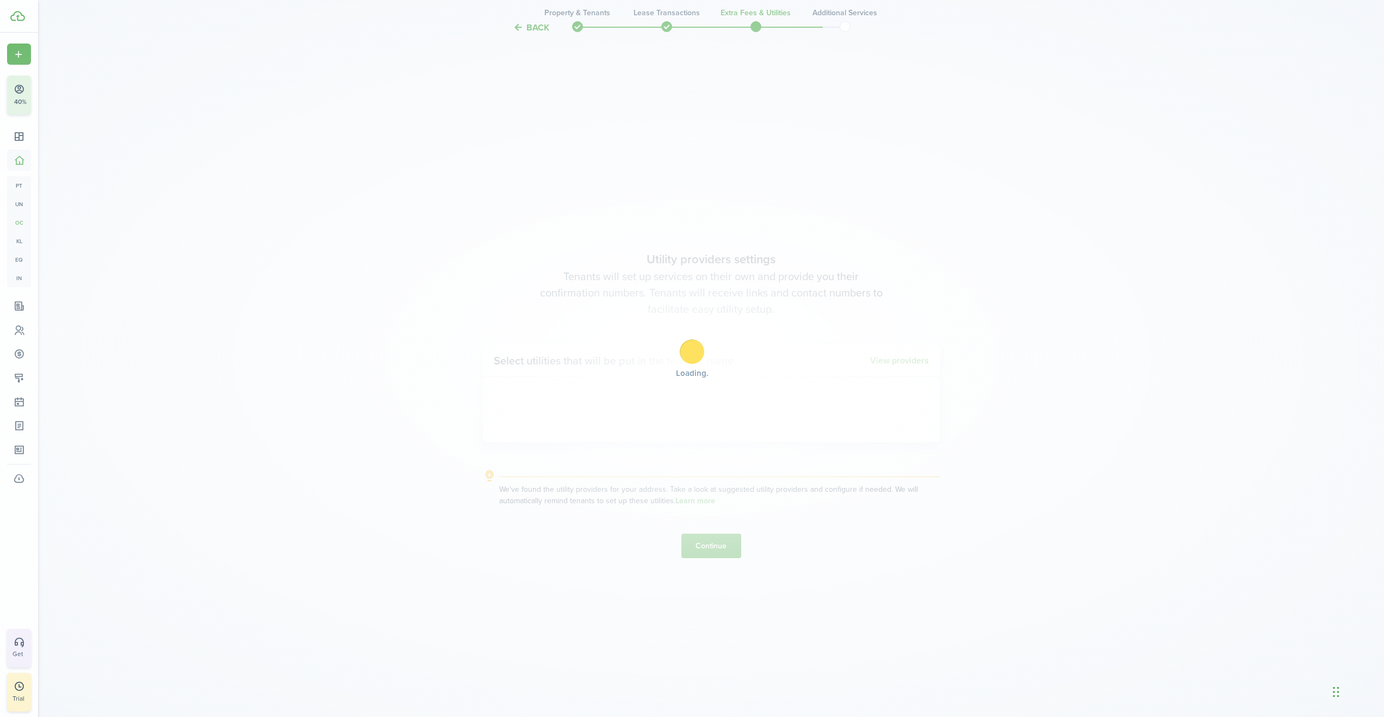
scroll to position [2078, 0]
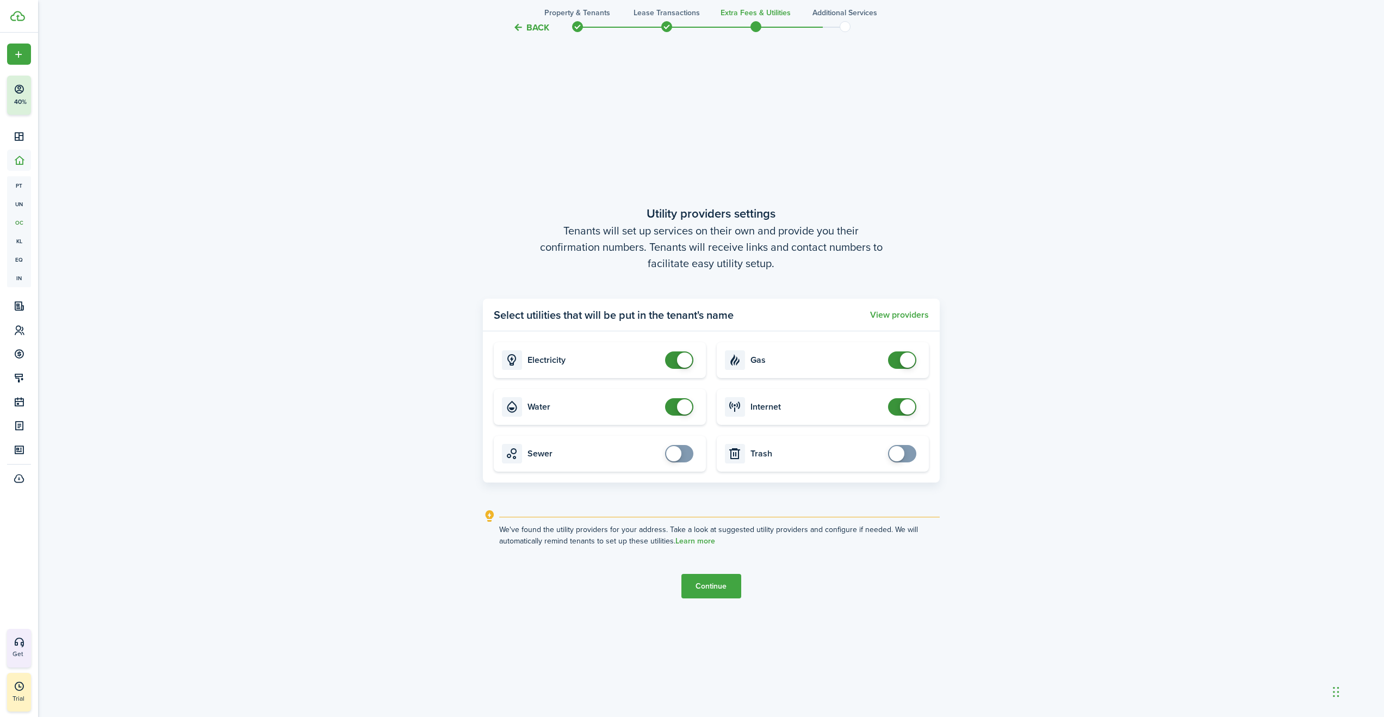
click at [712, 584] on button "Continue" at bounding box center [712, 586] width 60 height 24
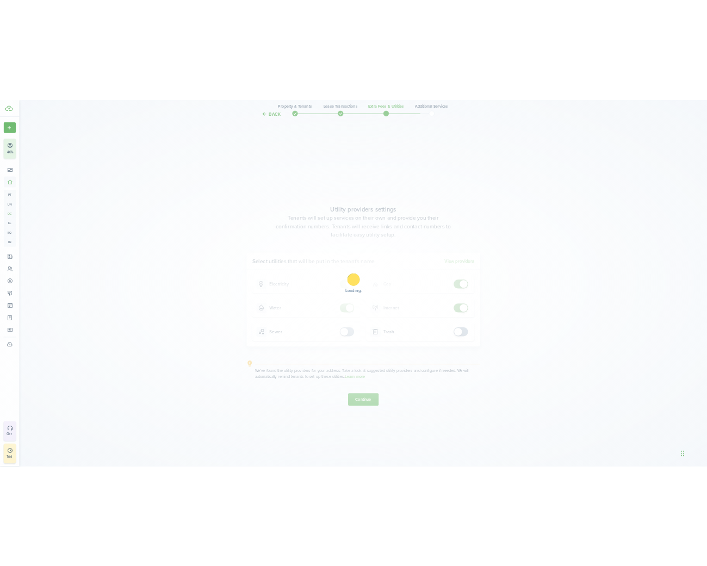
scroll to position [0, 0]
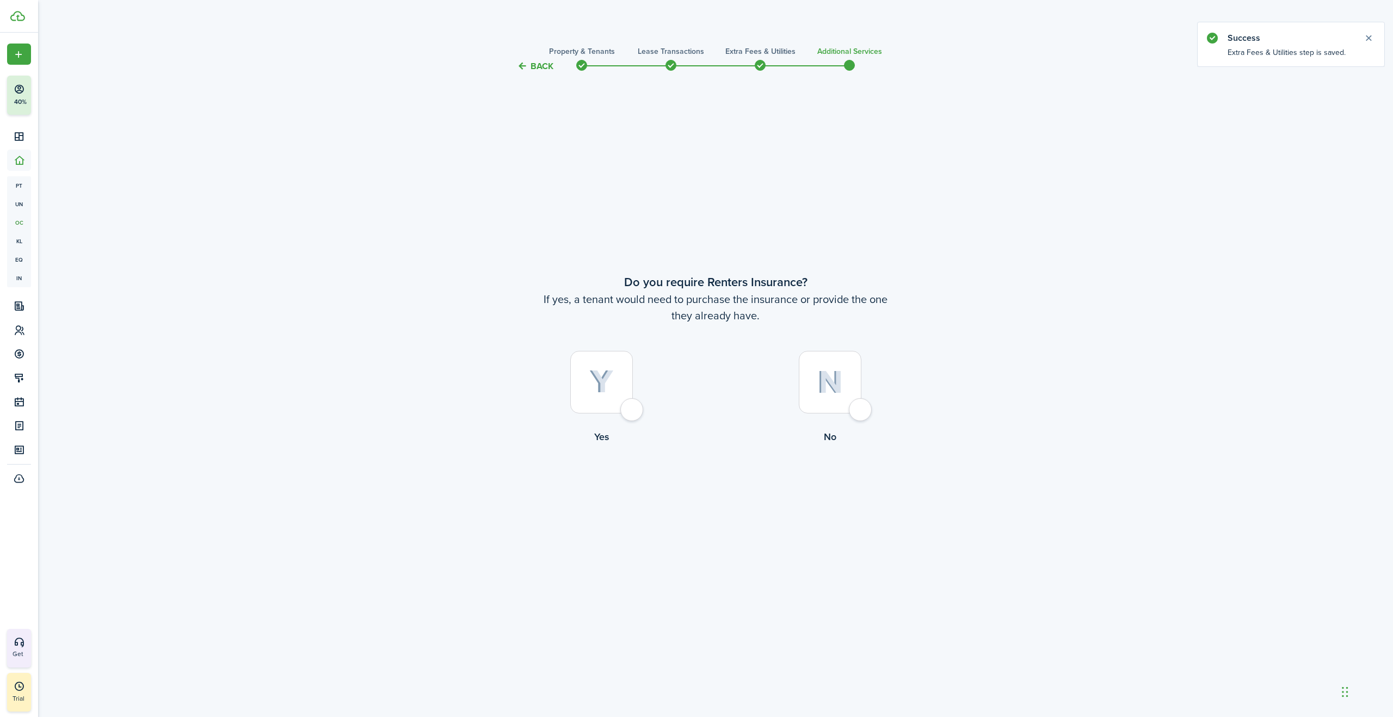
click at [861, 412] on div at bounding box center [830, 382] width 63 height 63
radio input "true"
click at [715, 491] on button "Complete move in" at bounding box center [716, 489] width 80 height 24
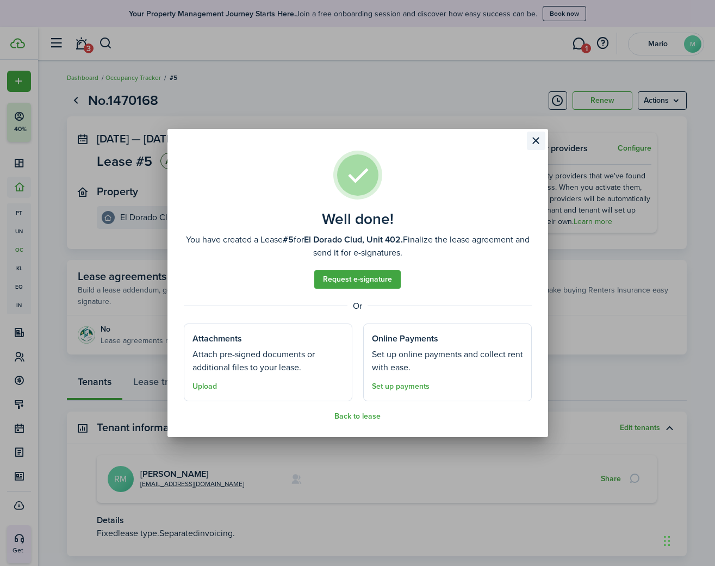
click at [536, 141] on button "Close modal" at bounding box center [536, 141] width 18 height 18
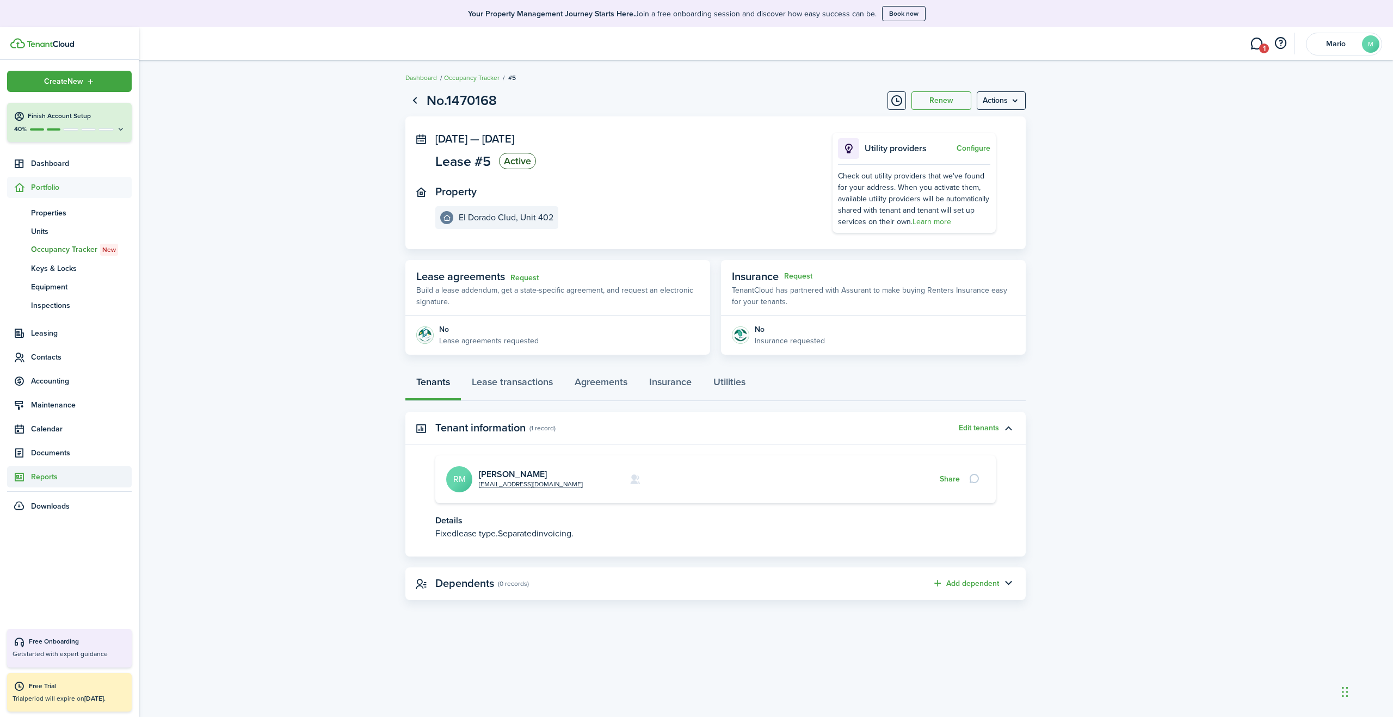
click at [39, 477] on span "Reports" at bounding box center [81, 476] width 101 height 11
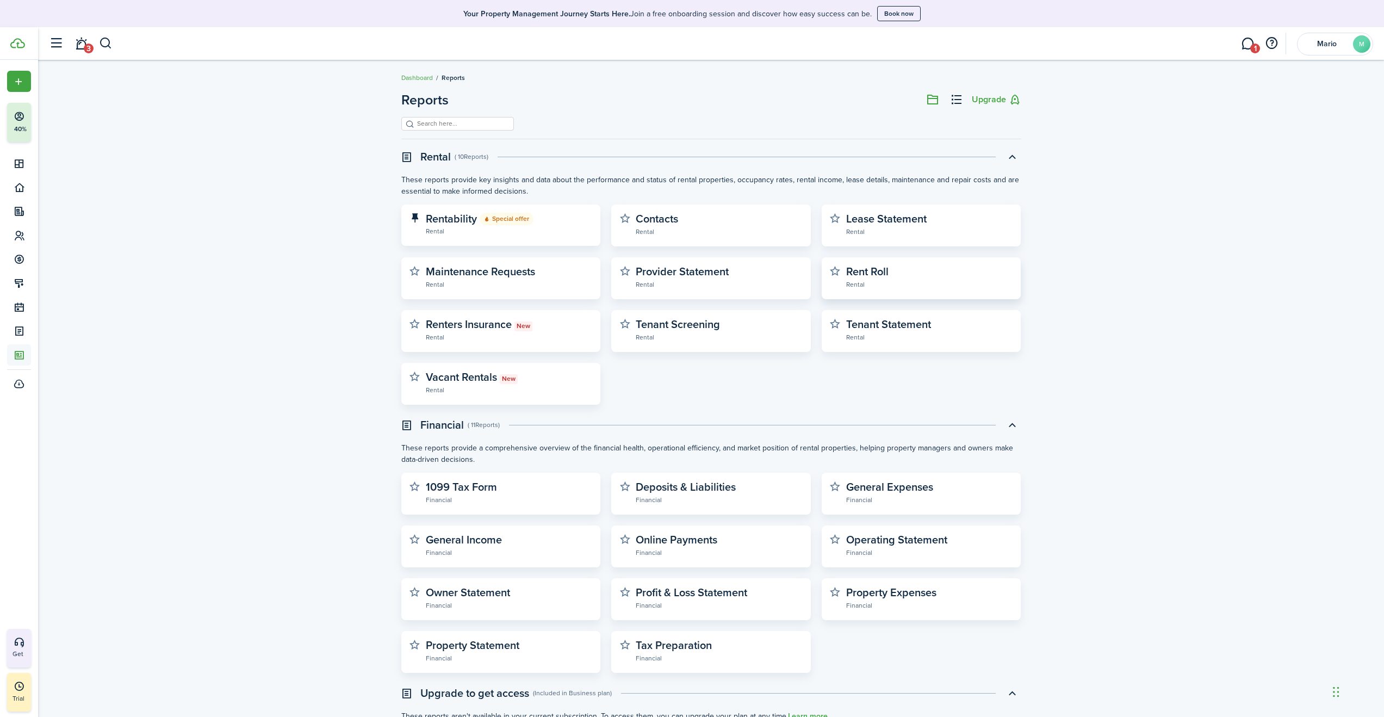
click at [851, 280] on widget-stats-subtitle "Rental" at bounding box center [929, 284] width 167 height 11
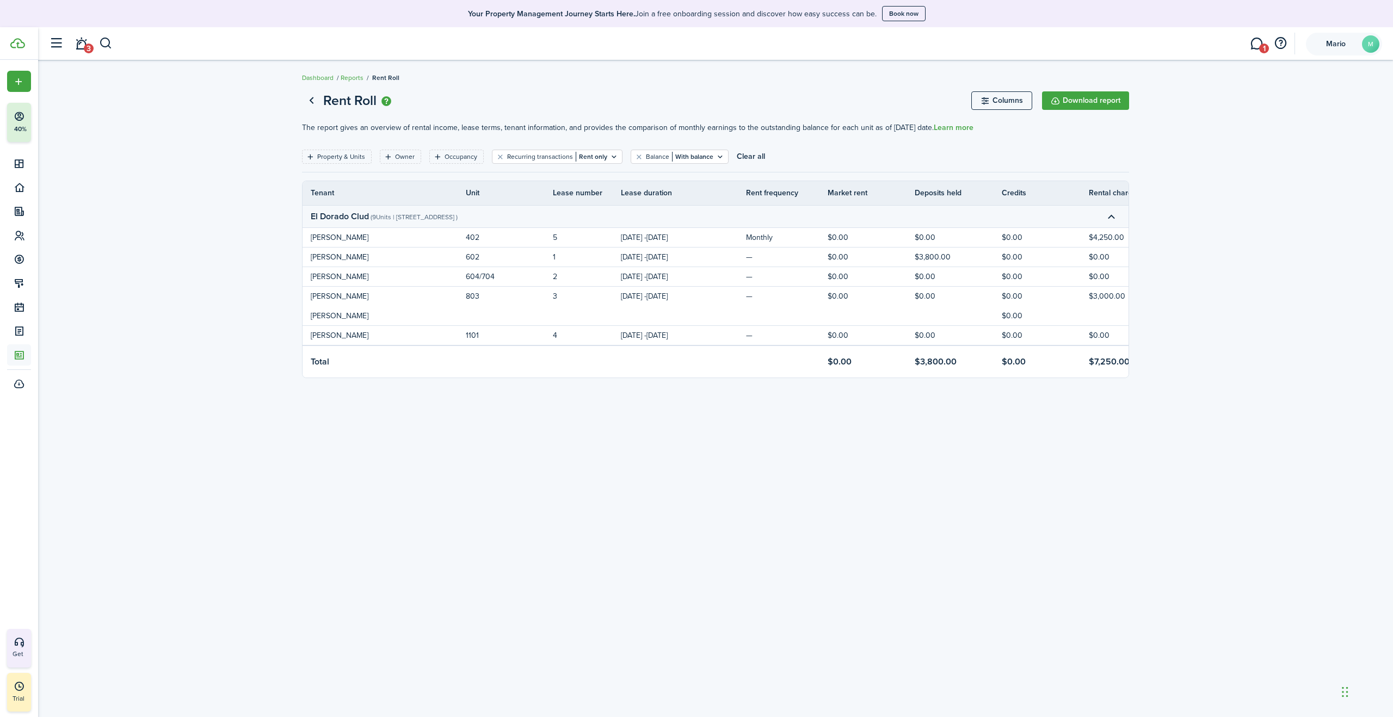
click at [1339, 45] on span "Mario" at bounding box center [1336, 44] width 44 height 8
click at [1290, 182] on link "Log out" at bounding box center [1300, 172] width 147 height 26
